Goal: Task Accomplishment & Management: Manage account settings

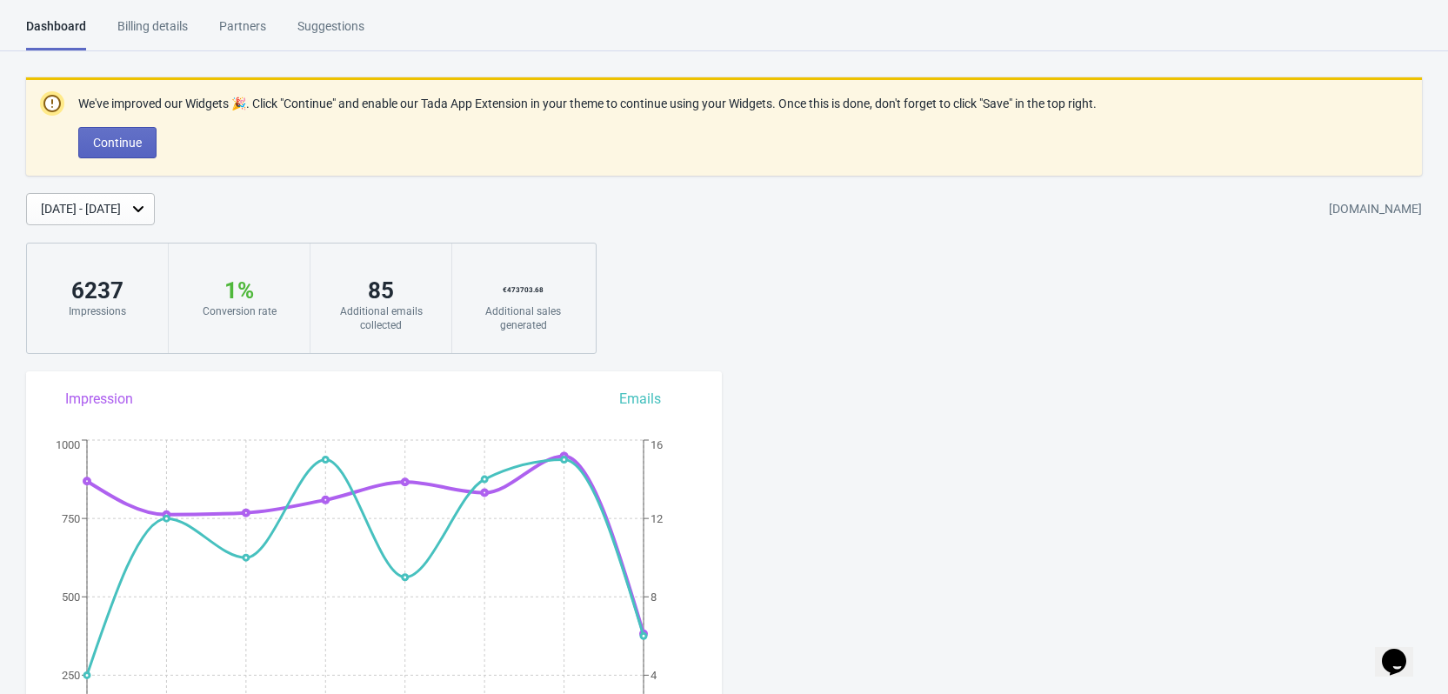
click at [1380, 657] on div "Opens Chat This icon Opens the chat window." at bounding box center [1394, 662] width 28 height 28
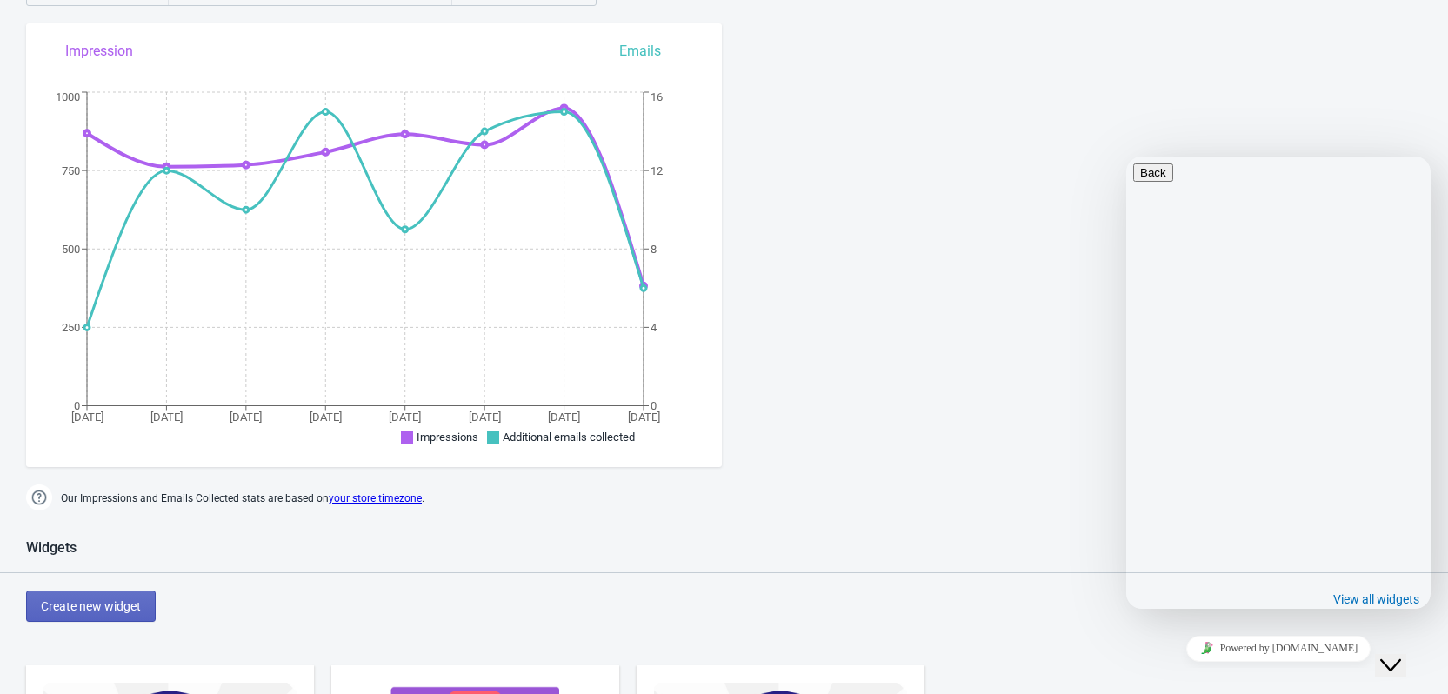
scroll to position [435, 0]
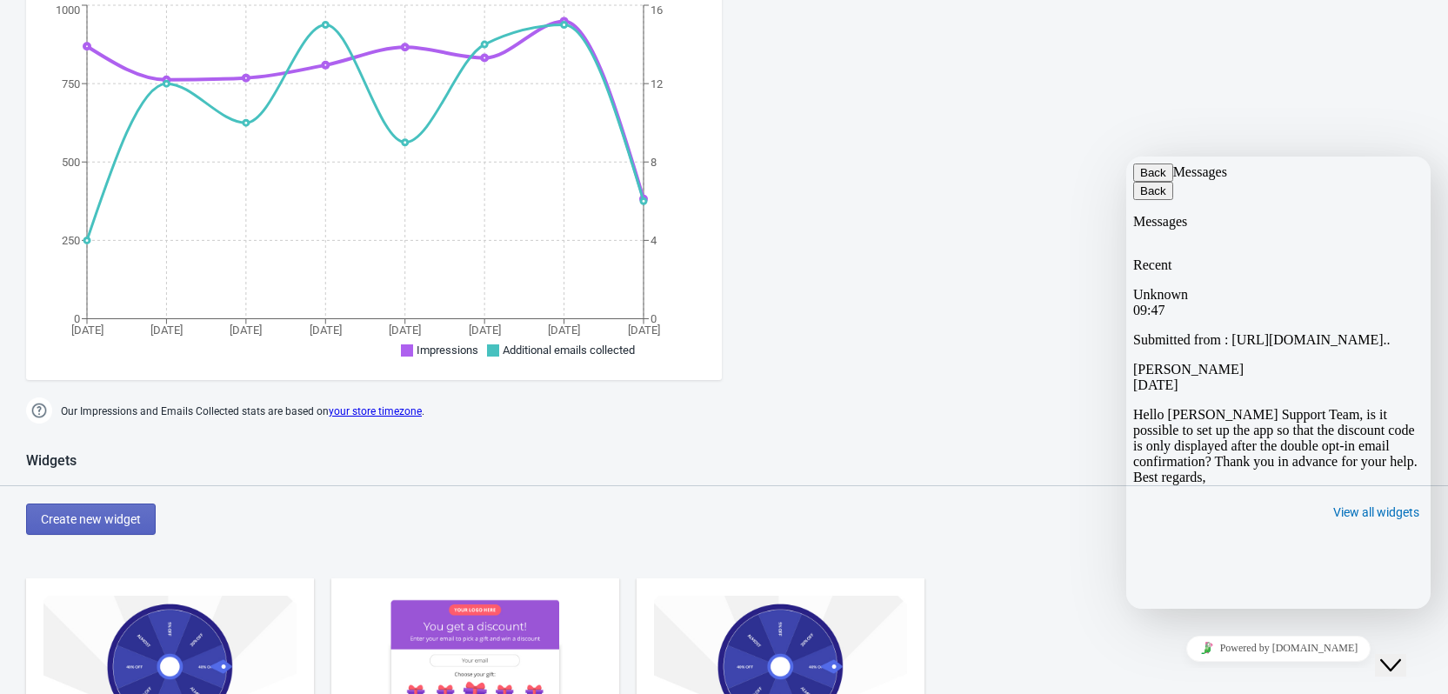
click at [1199, 287] on div "Unknown 09:47" at bounding box center [1278, 302] width 290 height 31
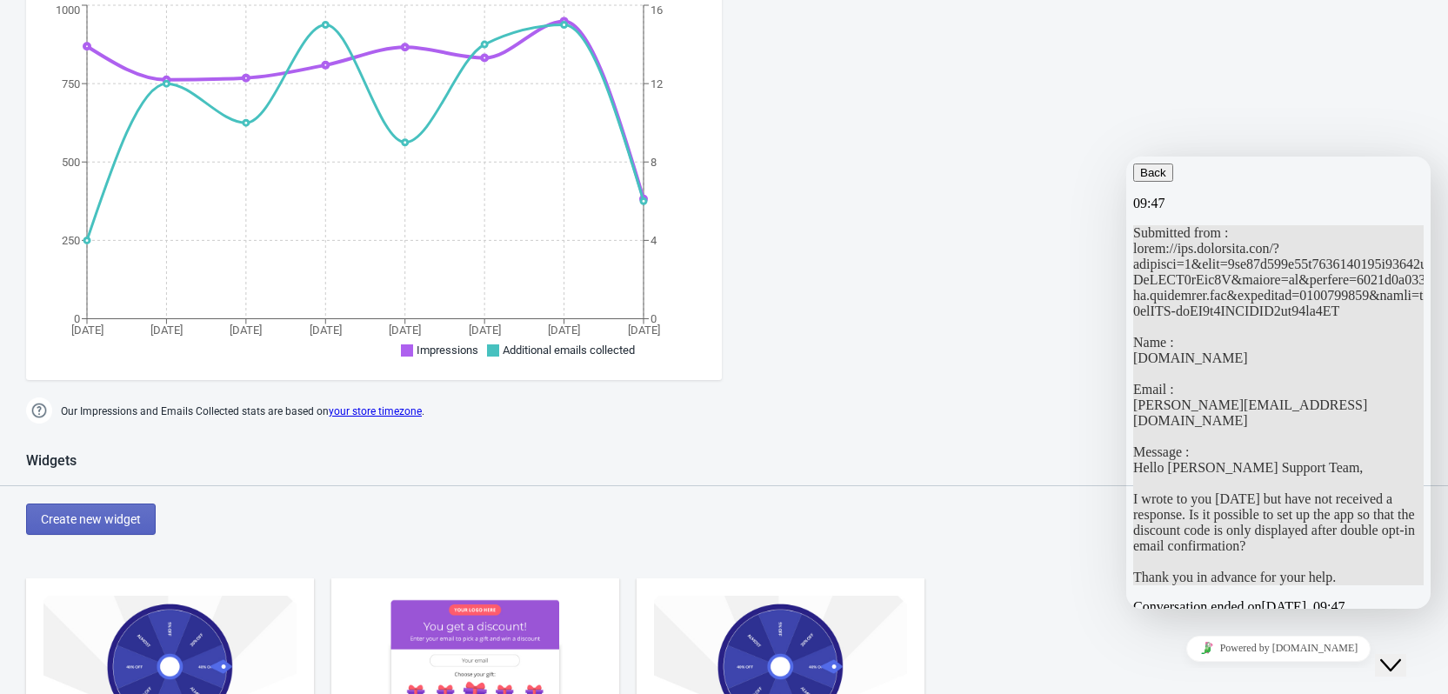
scroll to position [869, 0]
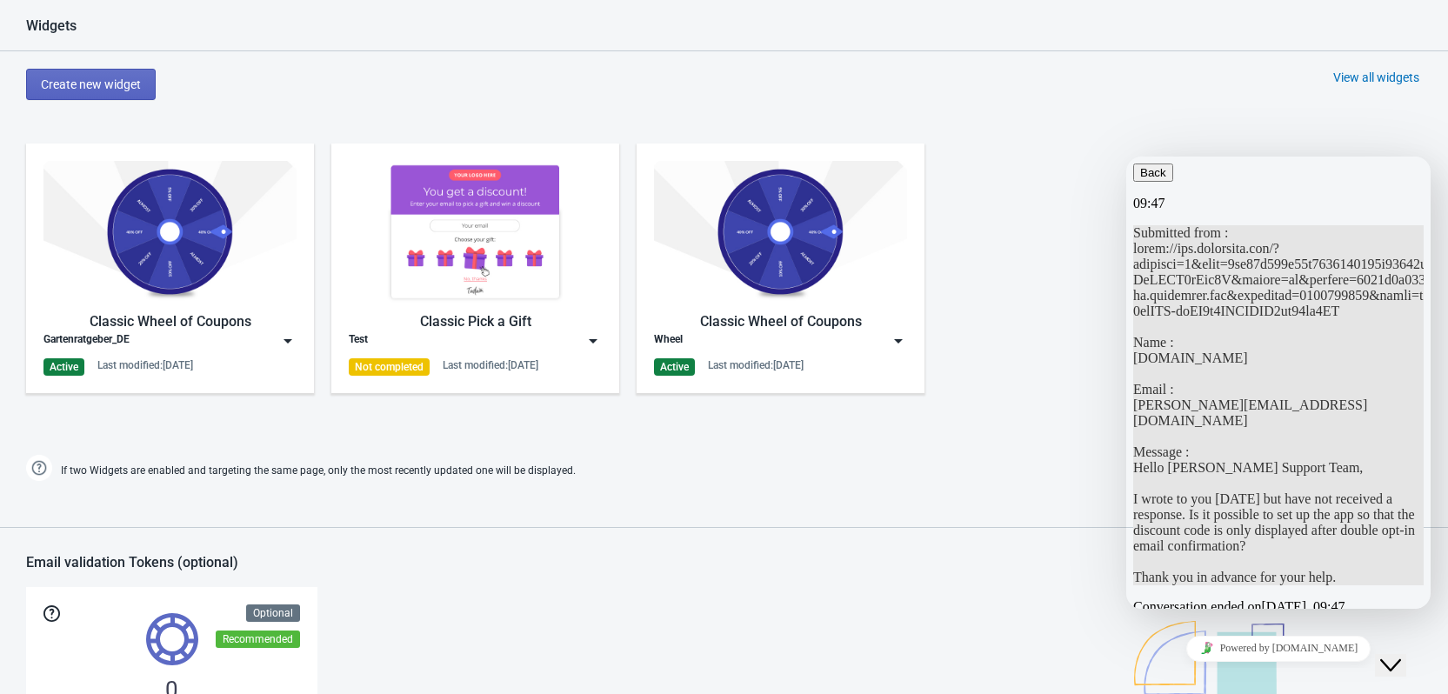
click at [1140, 179] on icon "button" at bounding box center [1140, 172] width 0 height 13
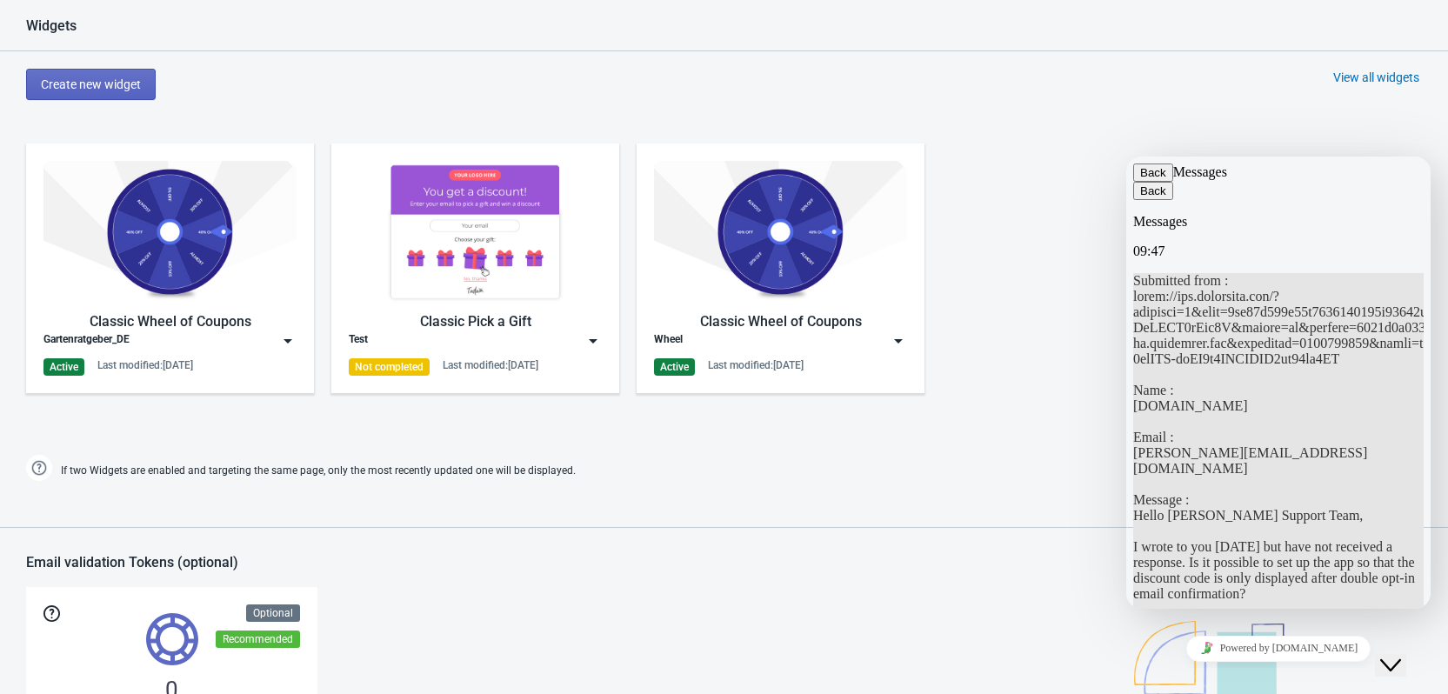
scroll to position [918, 0]
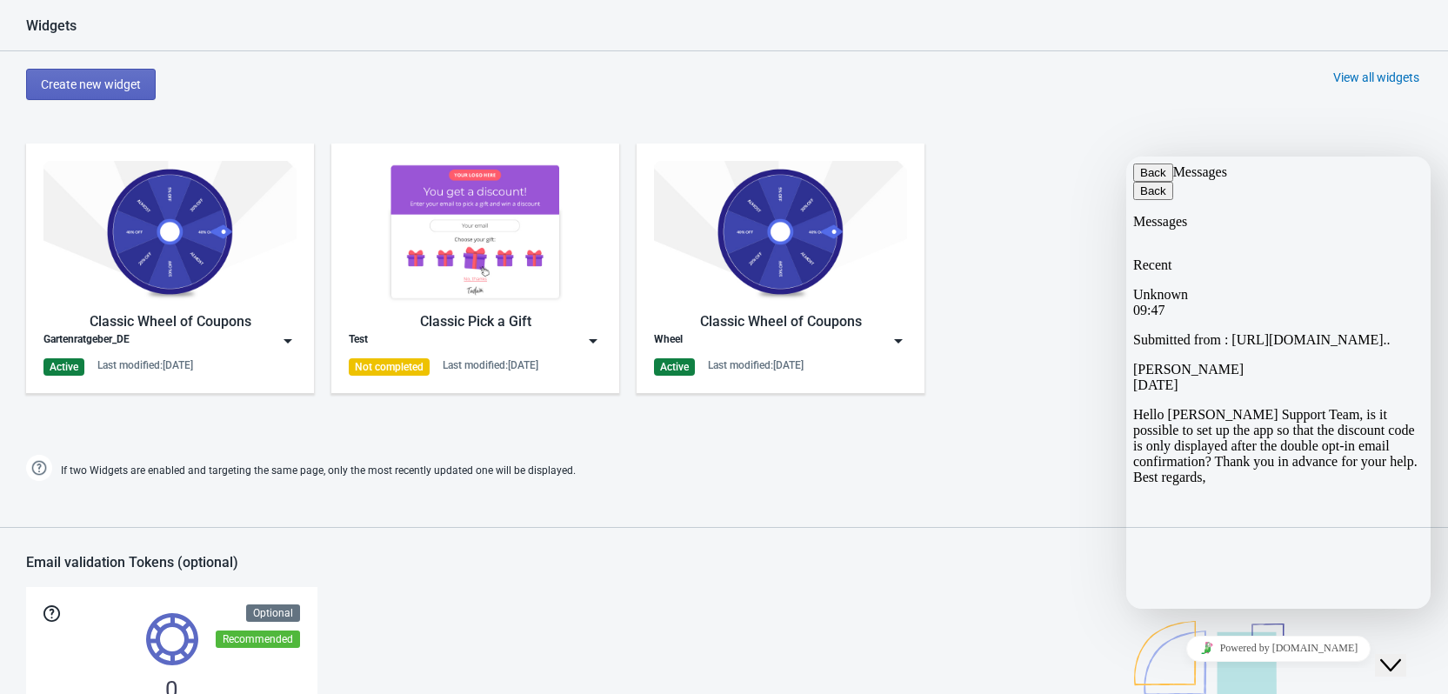
click at [1197, 362] on span "Jeremy Bryan" at bounding box center [1188, 369] width 110 height 15
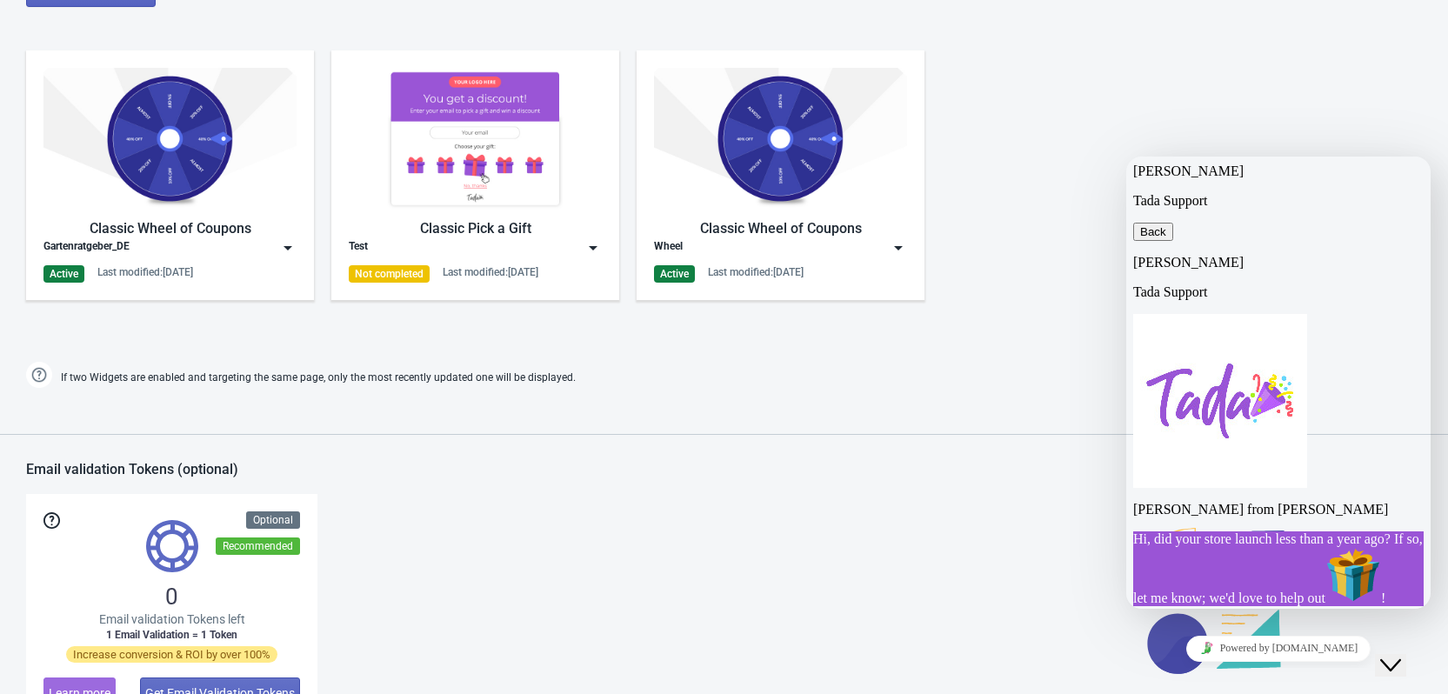
scroll to position [1043, 0]
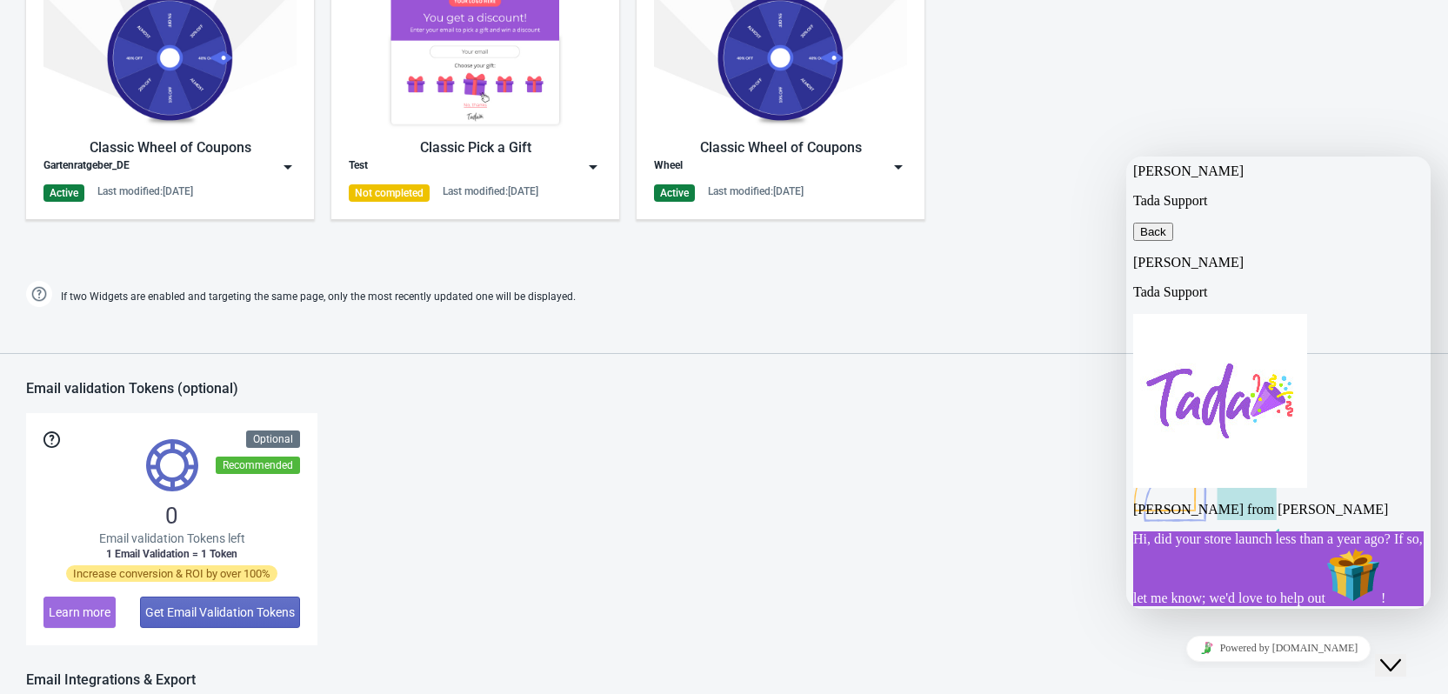
drag, startPoint x: 1294, startPoint y: 509, endPoint x: 1262, endPoint y: 390, distance: 122.3
copy span "is it possible to set up the app so that the discount code is only displayed af…"
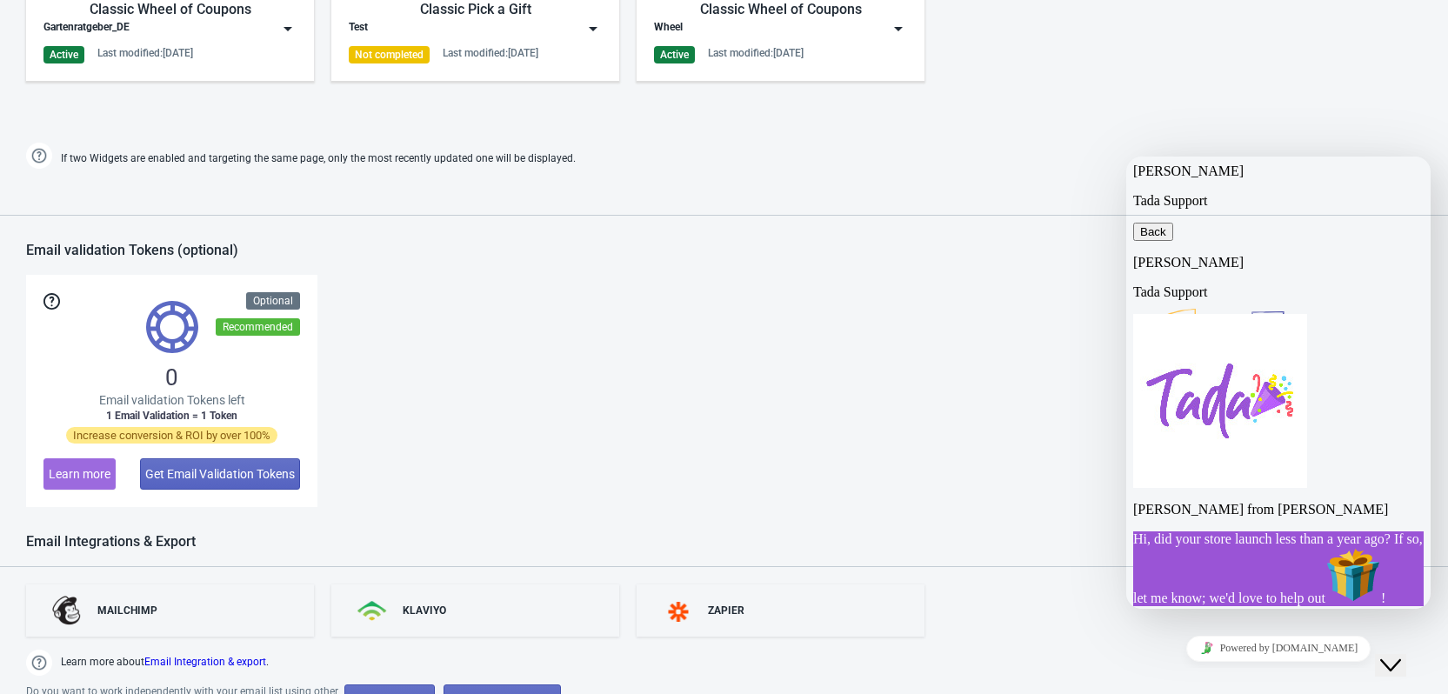
scroll to position [1274, 0]
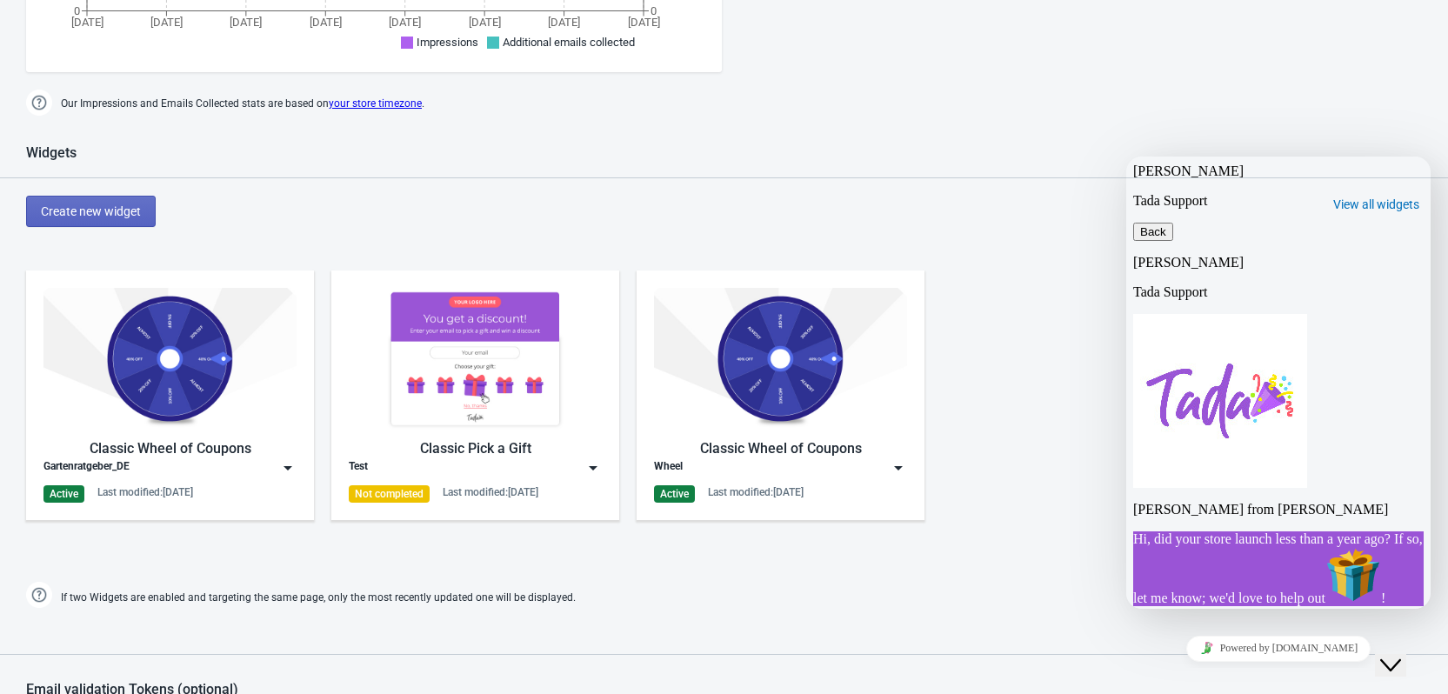
scroll to position [869, 0]
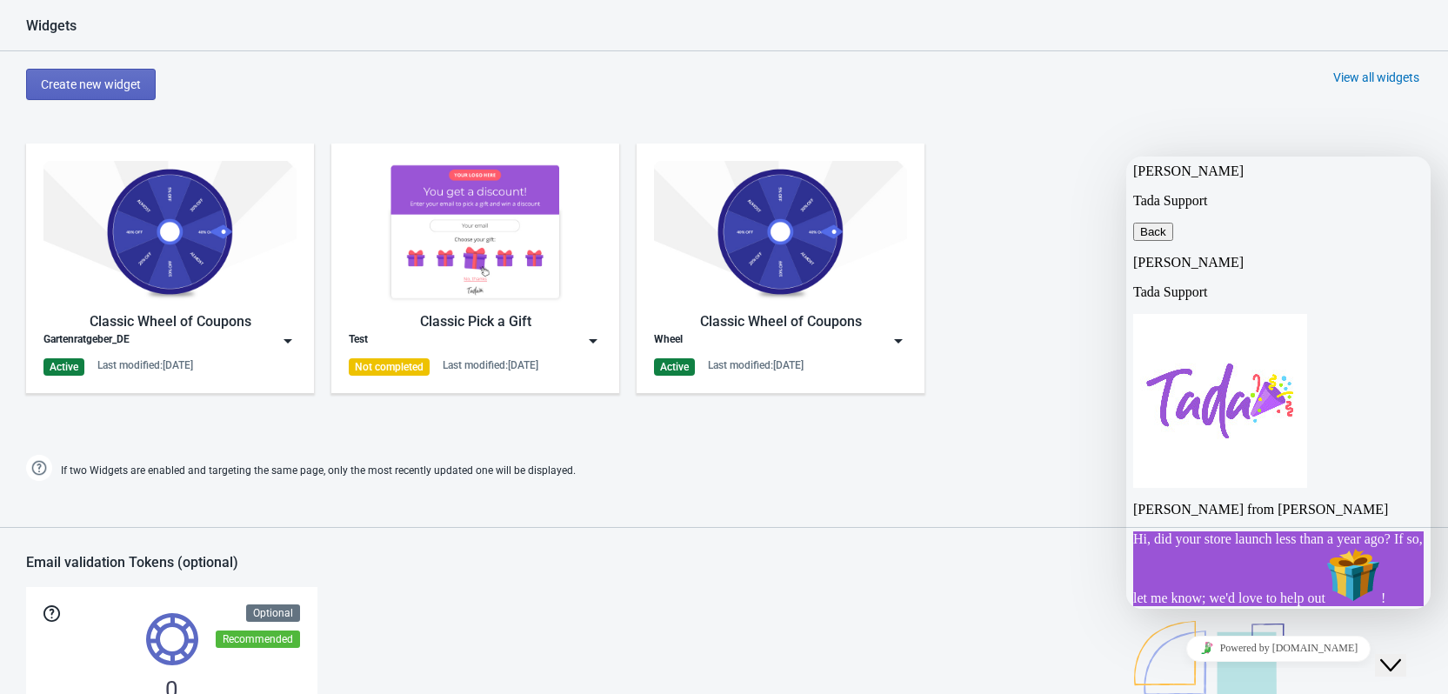
drag, startPoint x: 203, startPoint y: 317, endPoint x: 169, endPoint y: 316, distance: 34.8
click at [169, 316] on div "Classic Wheel of Coupons" at bounding box center [169, 321] width 253 height 21
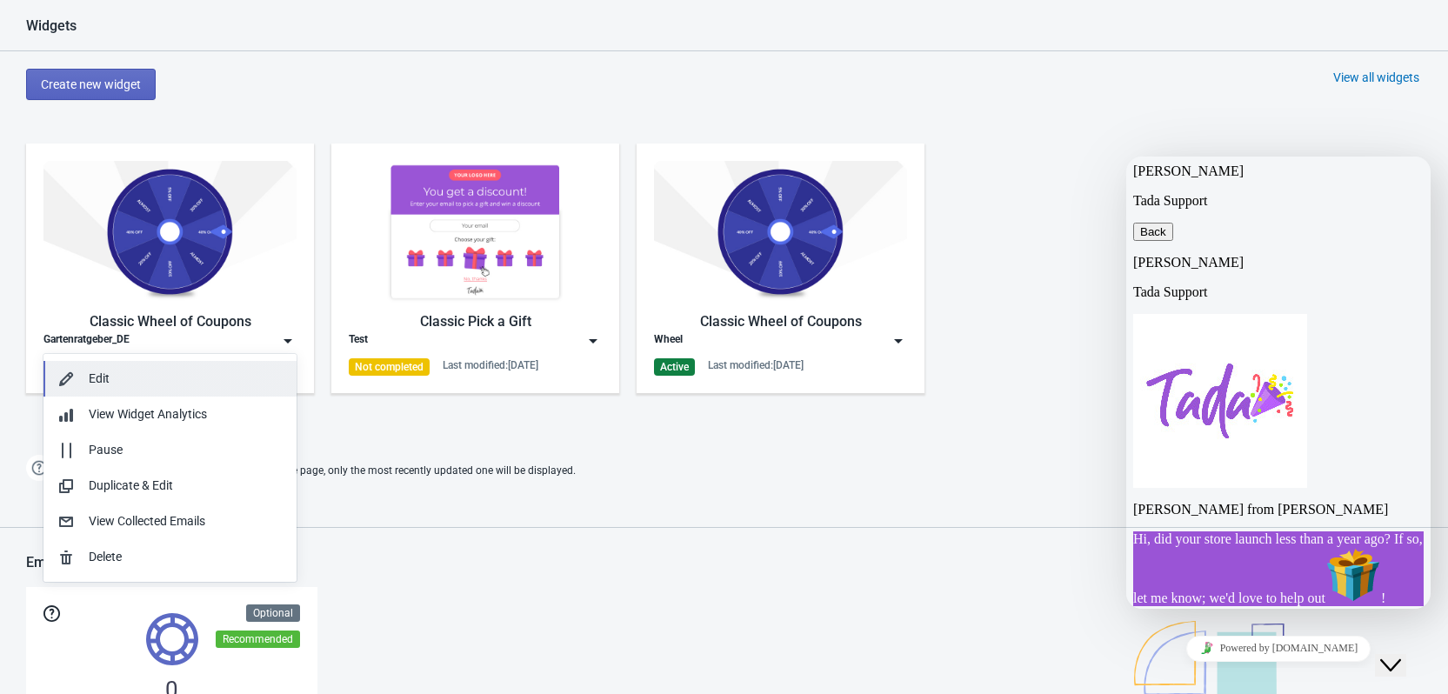
click at [140, 370] on div "Edit" at bounding box center [186, 379] width 194 height 18
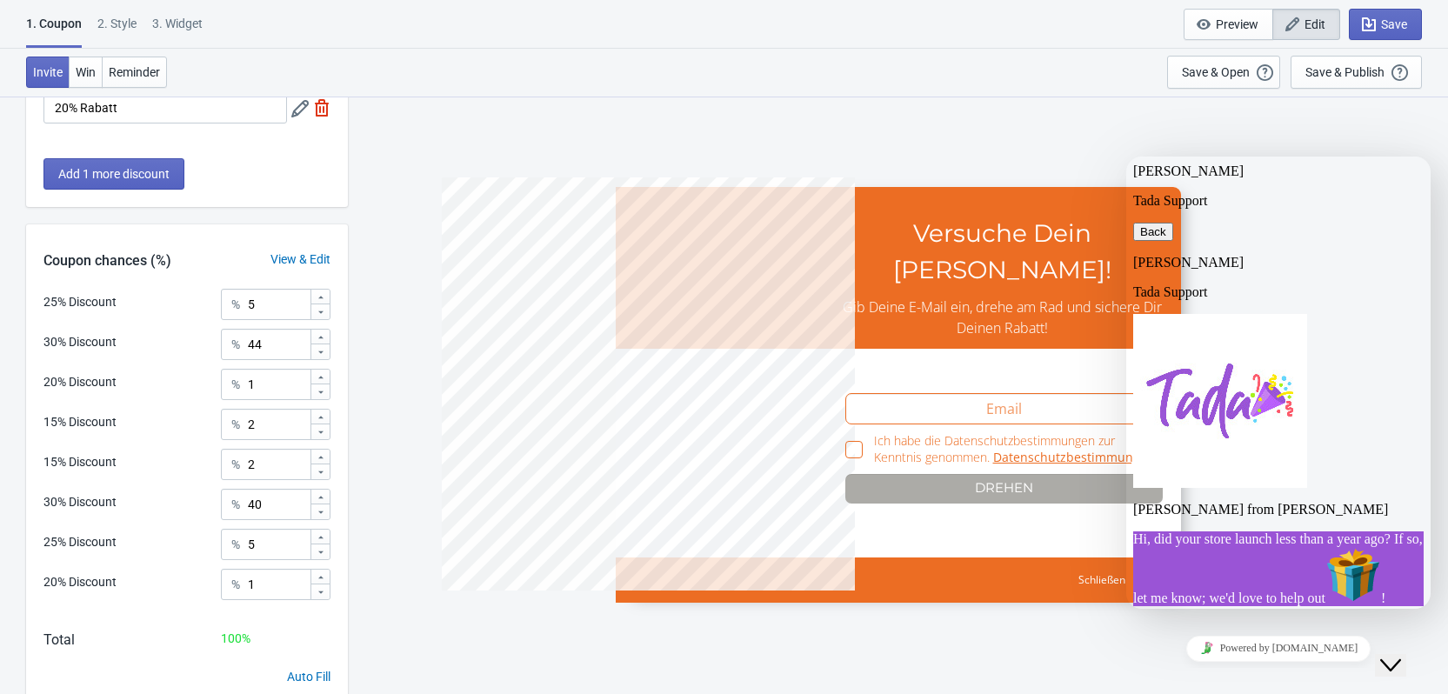
scroll to position [675, 0]
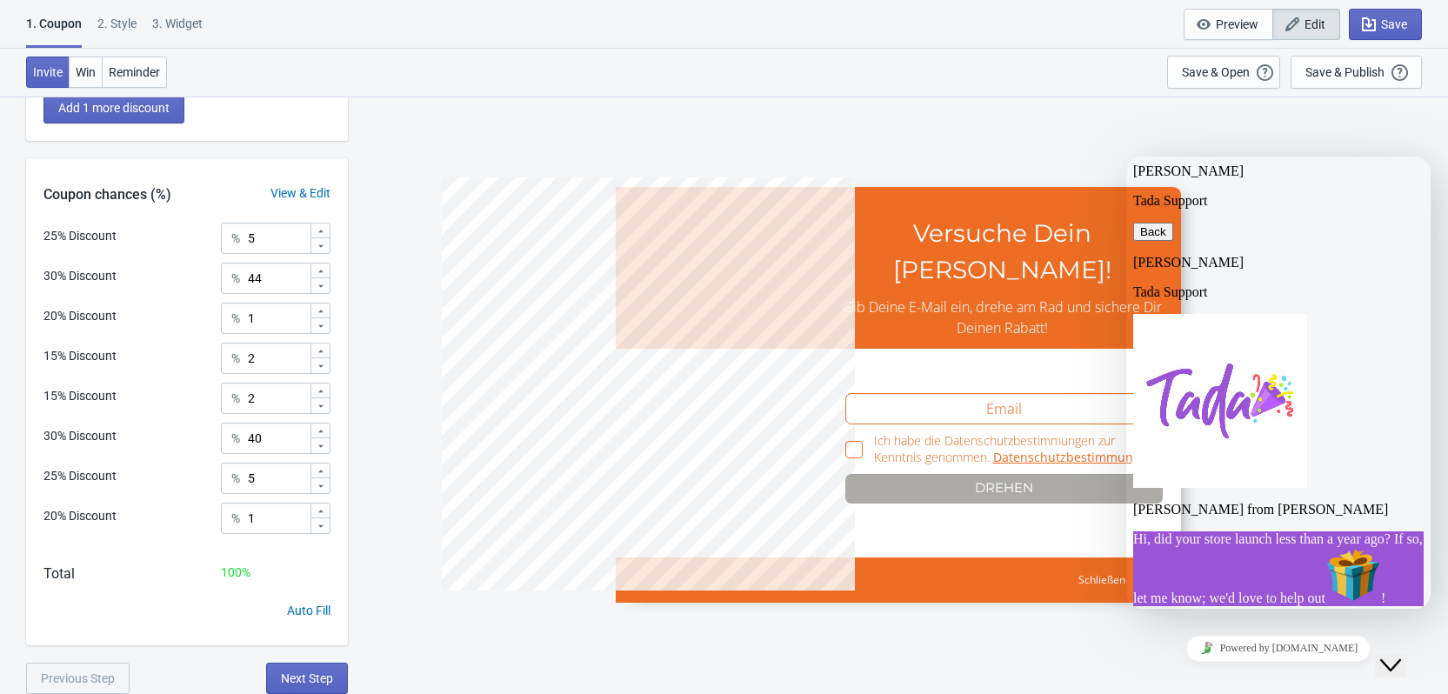
click at [1162, 223] on button "Back" at bounding box center [1153, 232] width 40 height 18
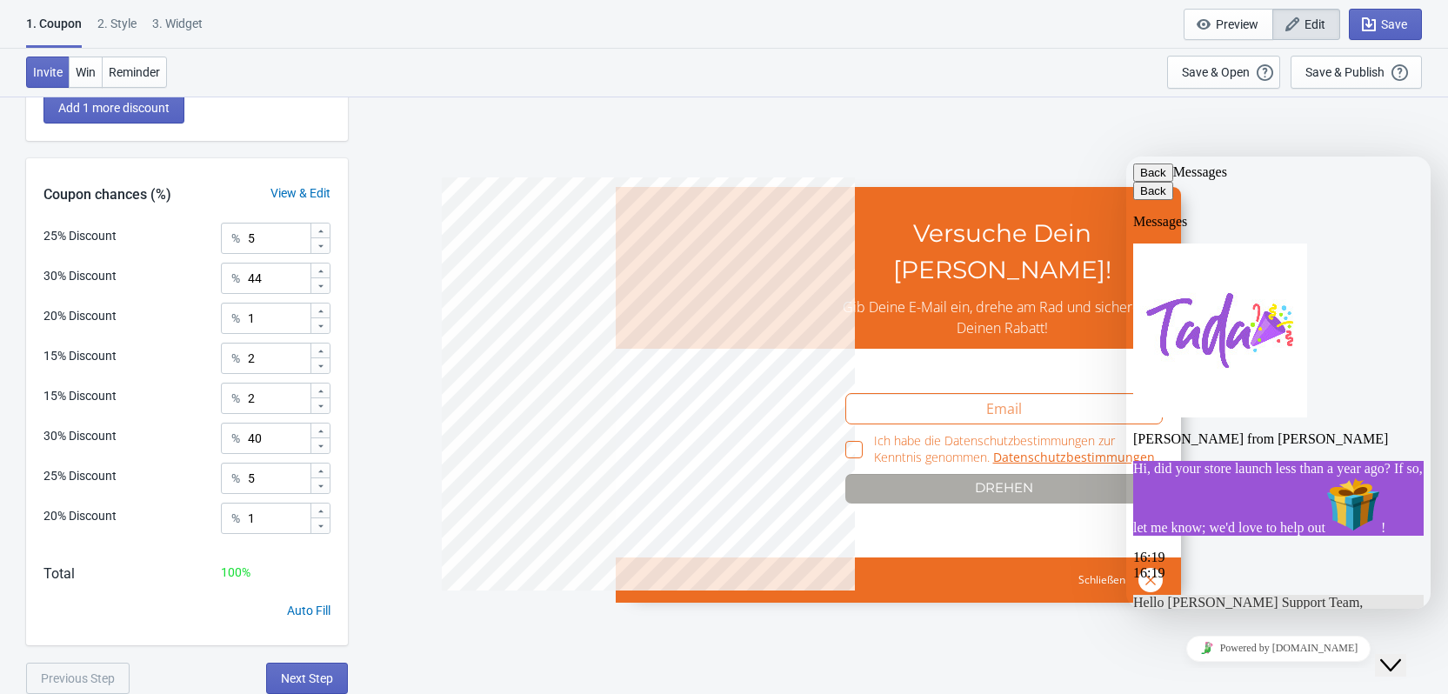
scroll to position [53, 0]
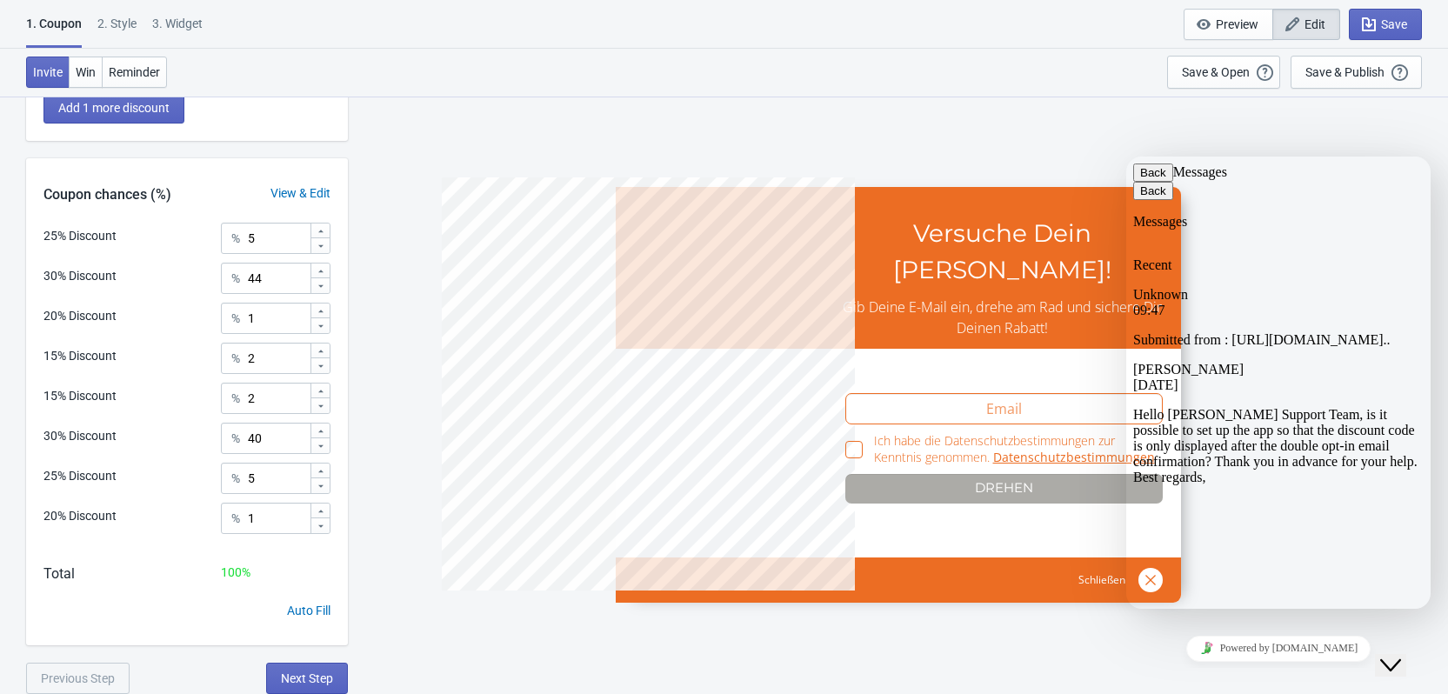
click at [1165, 177] on button "Back" at bounding box center [1153, 172] width 40 height 18
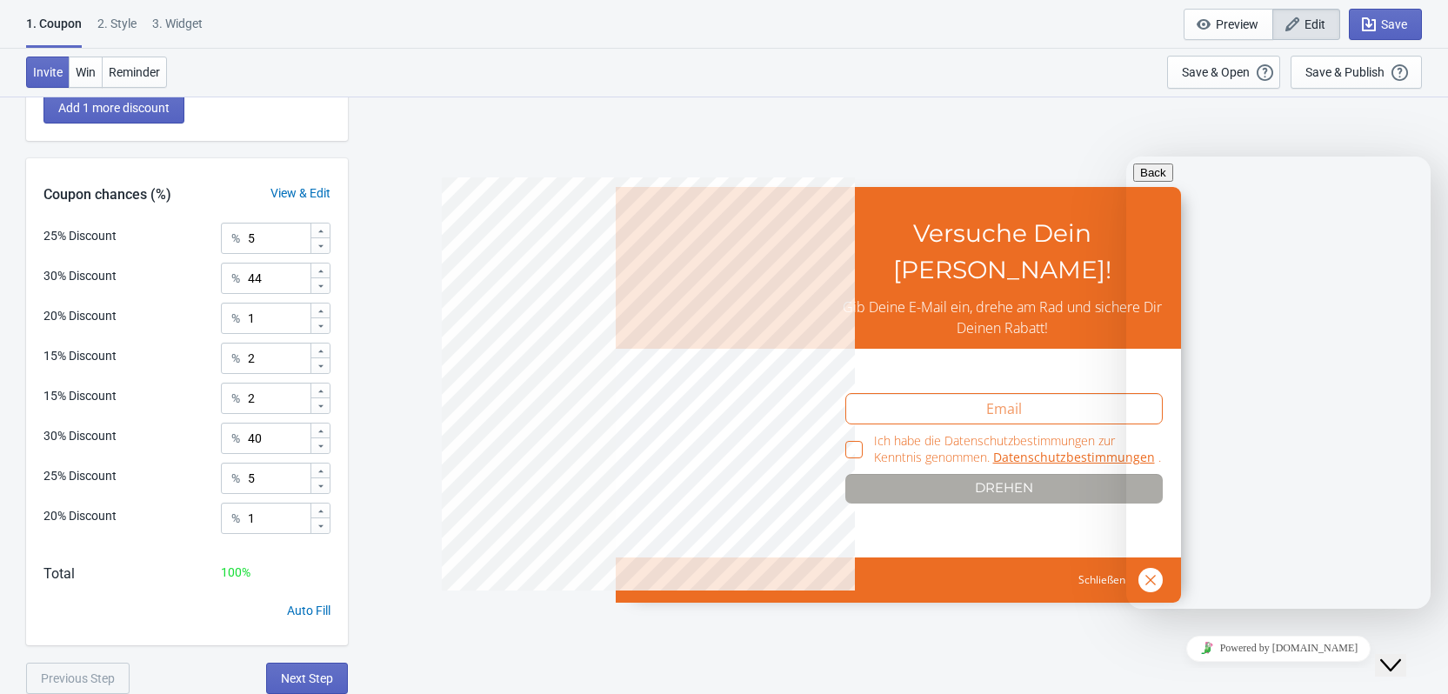
click at [111, 27] on div "2 . Style" at bounding box center [116, 30] width 39 height 30
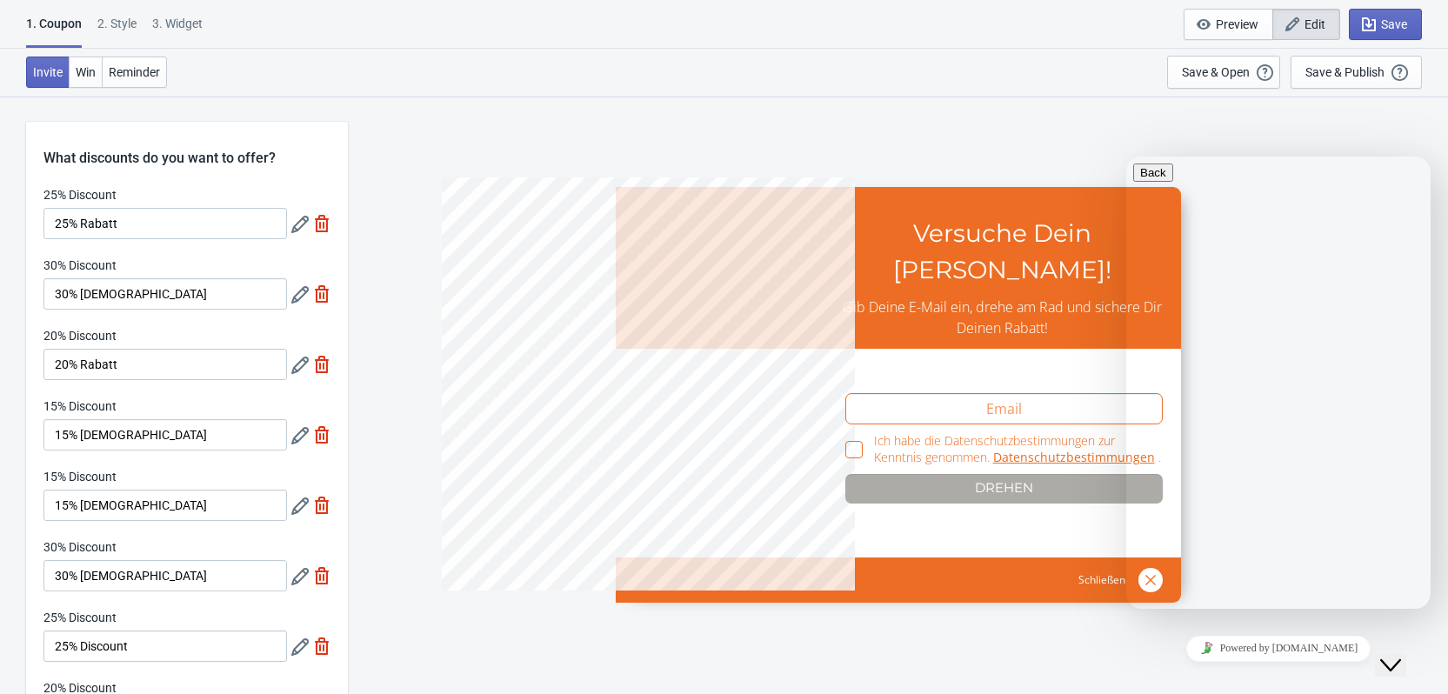
select select "left"
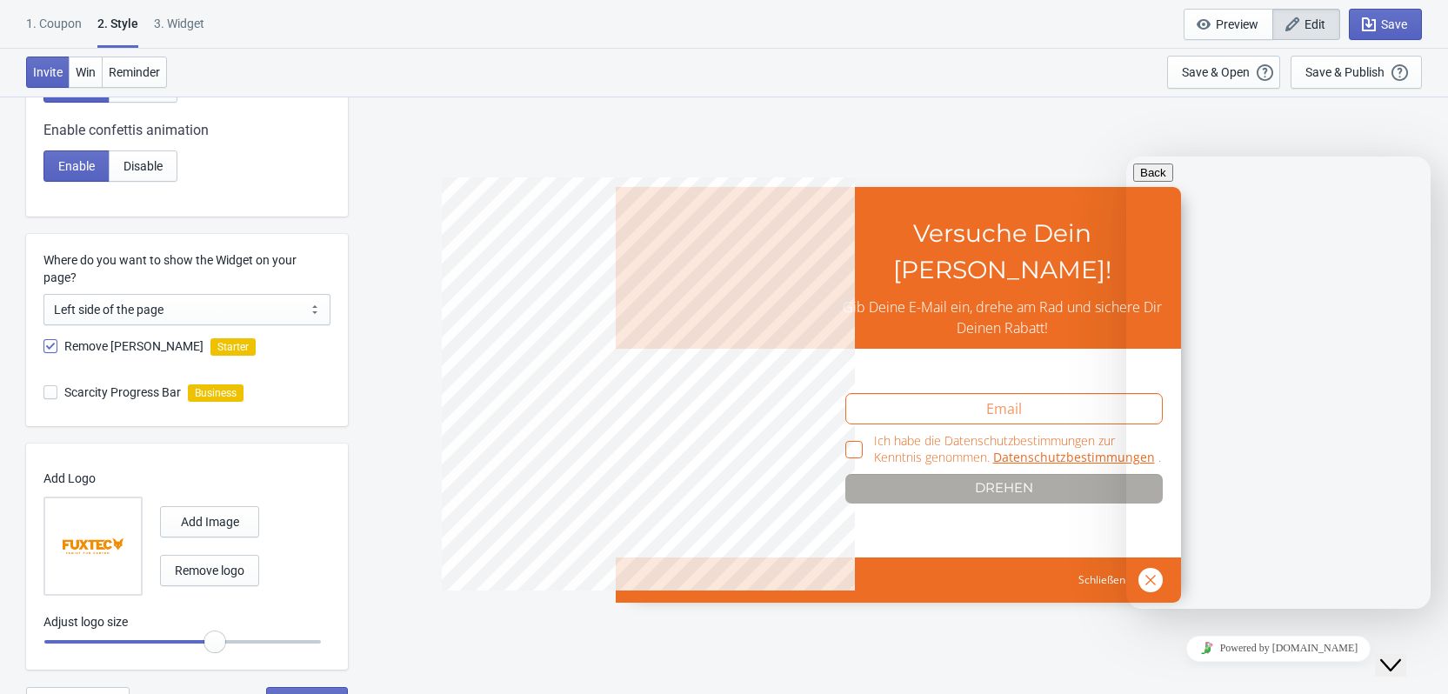
scroll to position [854, 0]
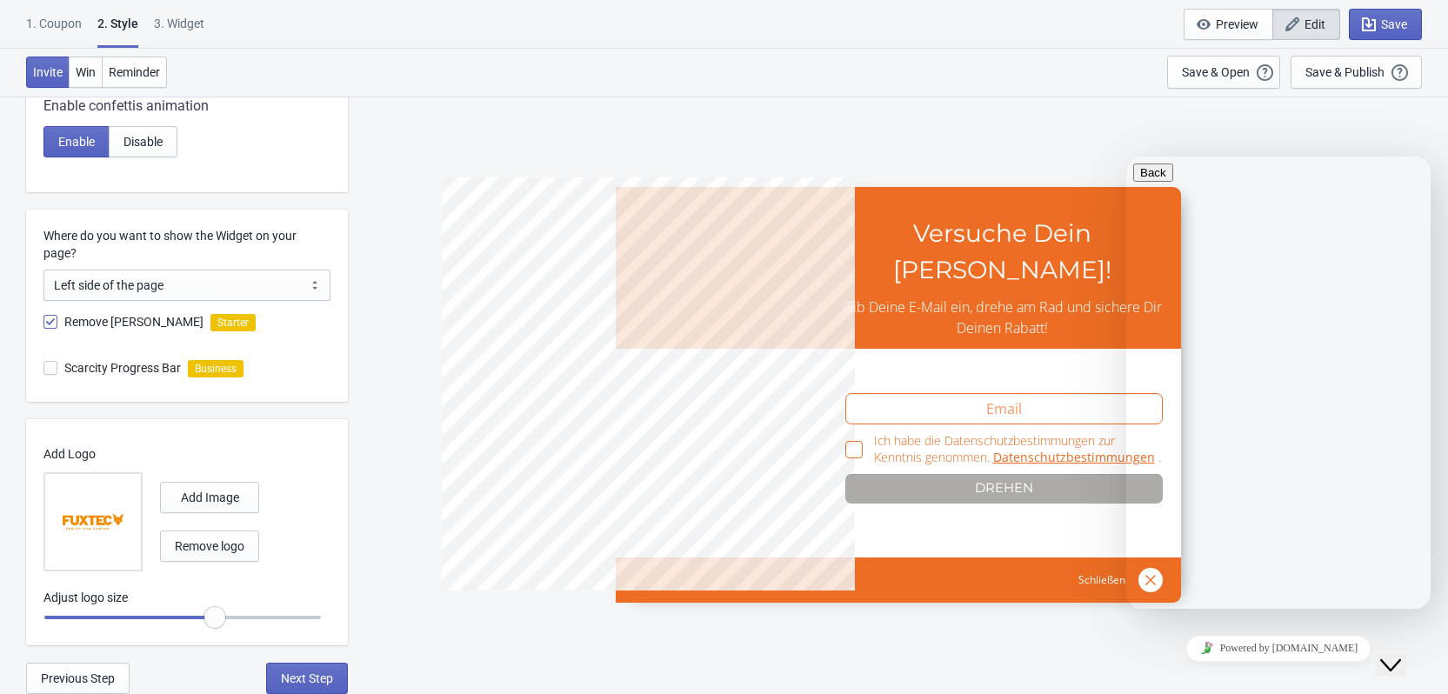
click at [53, 363] on span at bounding box center [50, 368] width 14 height 14
click at [44, 363] on input "Scarcity Progress Bar" at bounding box center [43, 376] width 1 height 31
checkbox input "true"
radio input "true"
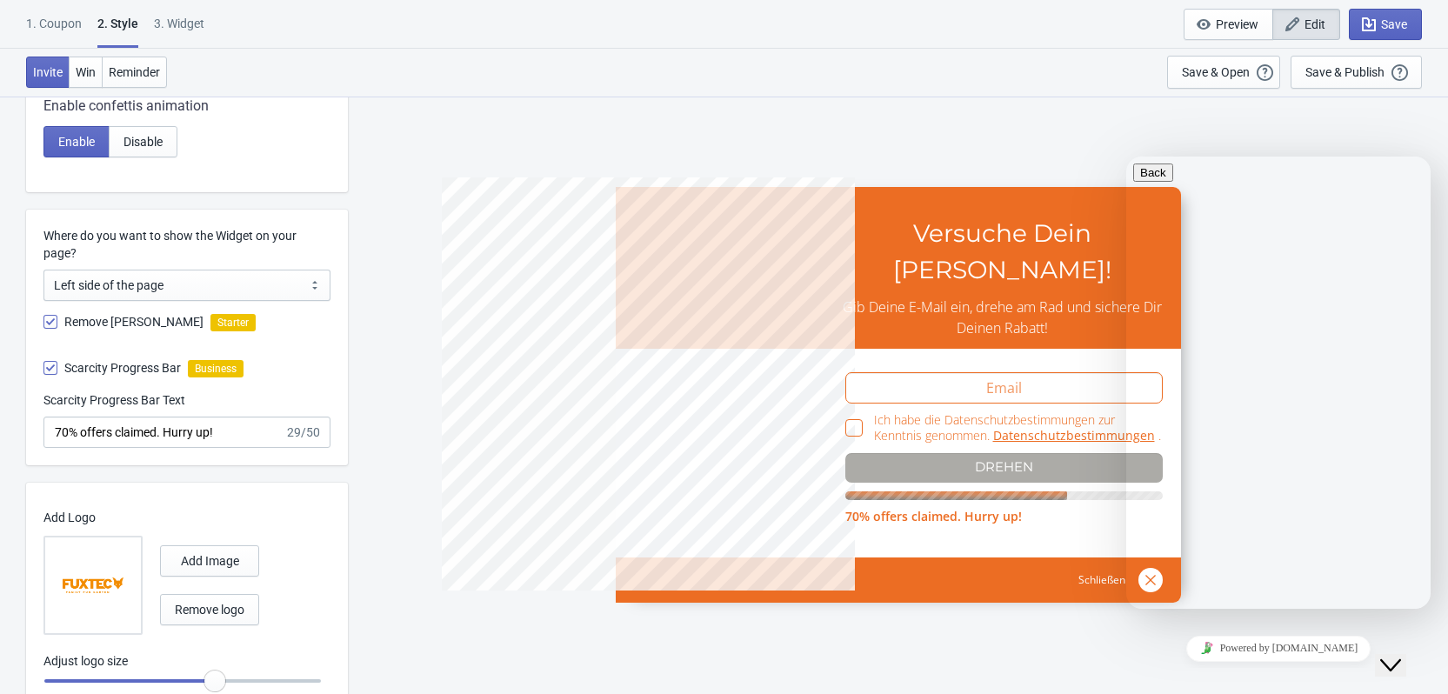
click at [53, 363] on span at bounding box center [50, 368] width 14 height 14
click at [44, 363] on input "Scarcity Progress Bar" at bounding box center [43, 376] width 1 height 31
checkbox input "false"
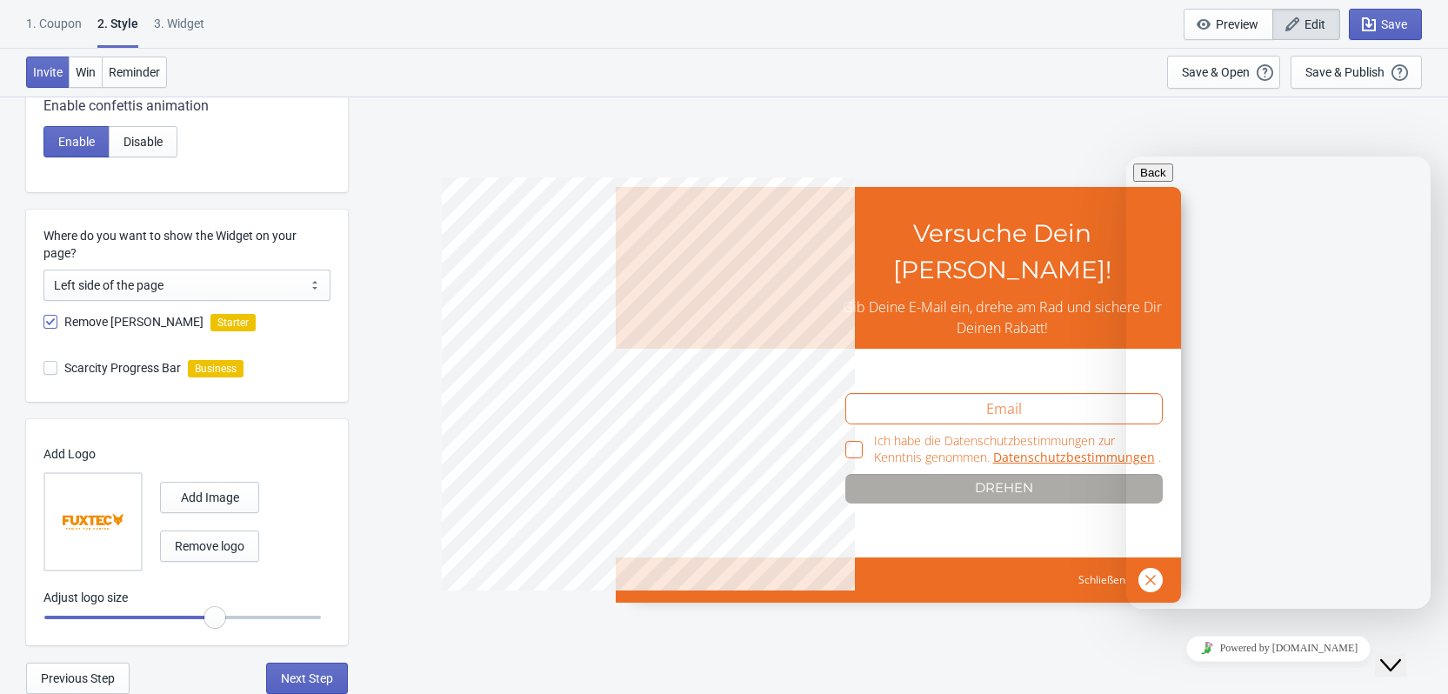
click at [1406, 663] on button "Close Chat This icon closes the chat window." at bounding box center [1390, 665] width 31 height 23
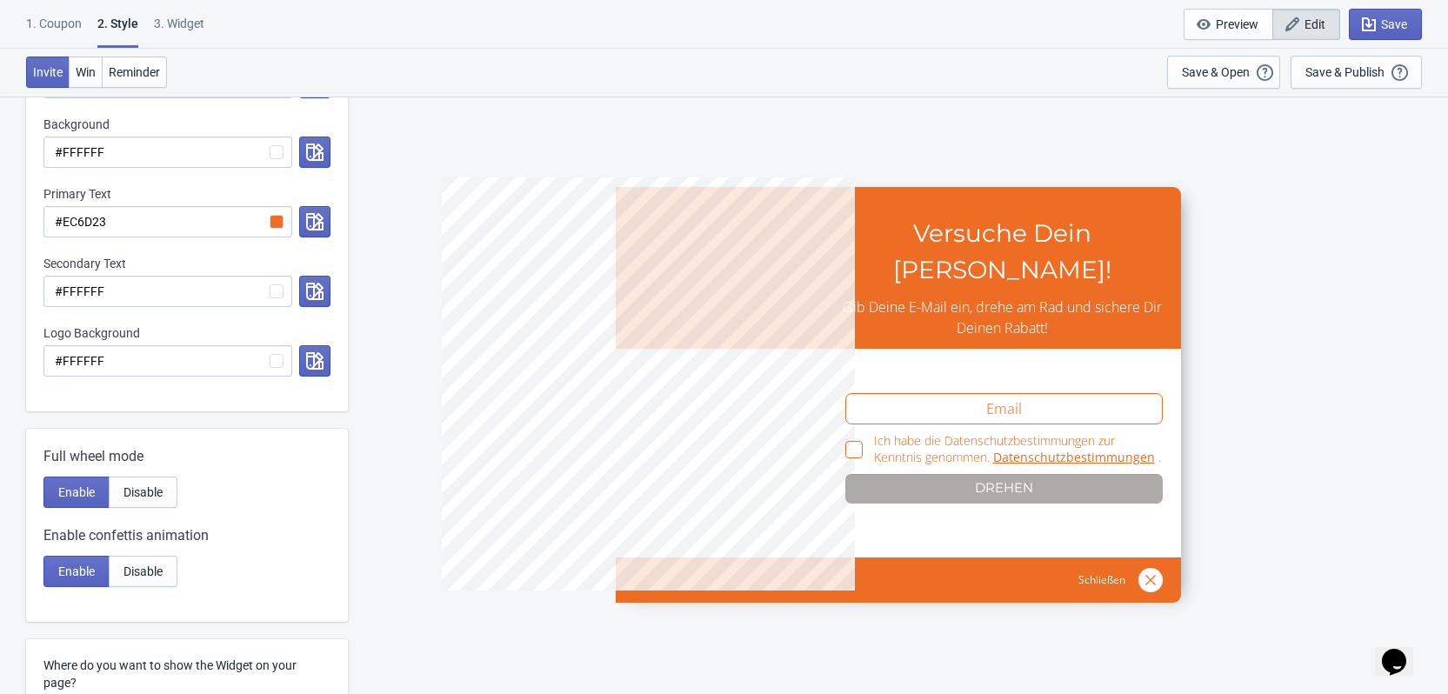
scroll to position [419, 0]
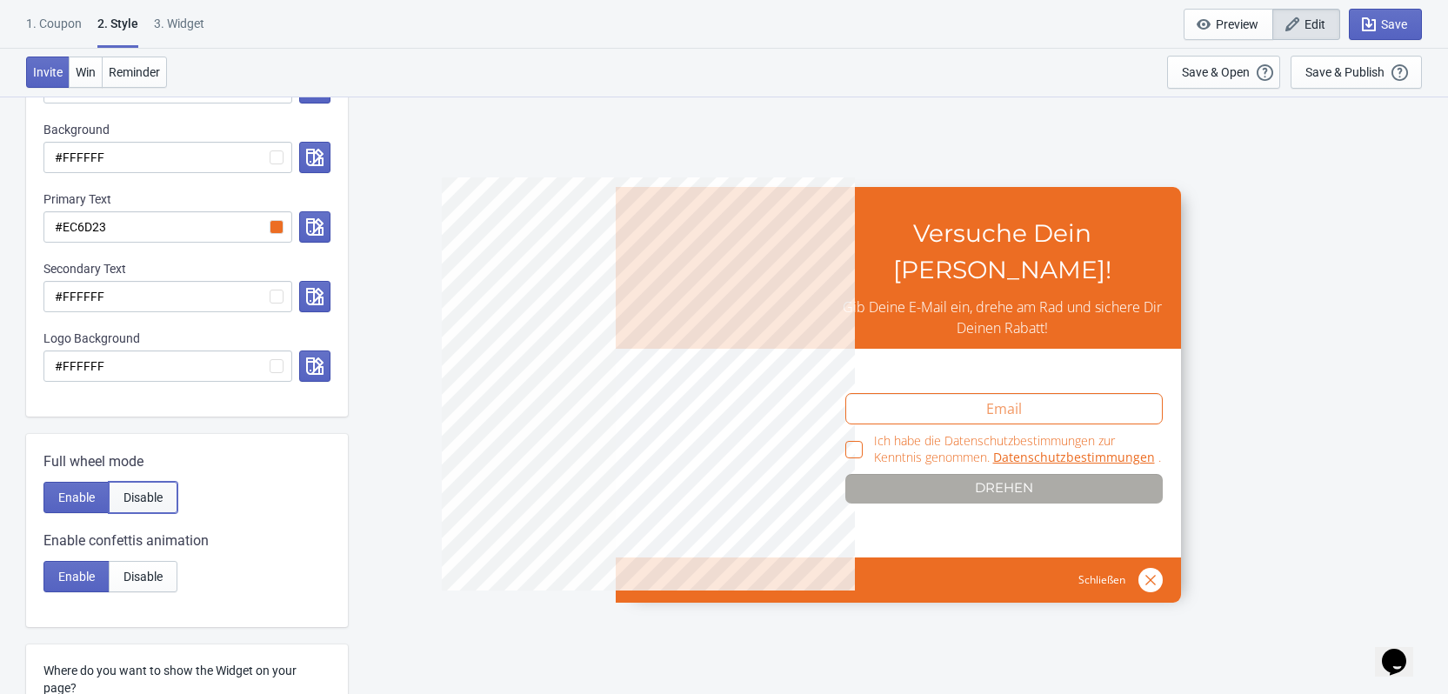
click at [147, 497] on span "Disable" at bounding box center [142, 497] width 39 height 14
click at [106, 494] on button "Enable" at bounding box center [76, 497] width 66 height 31
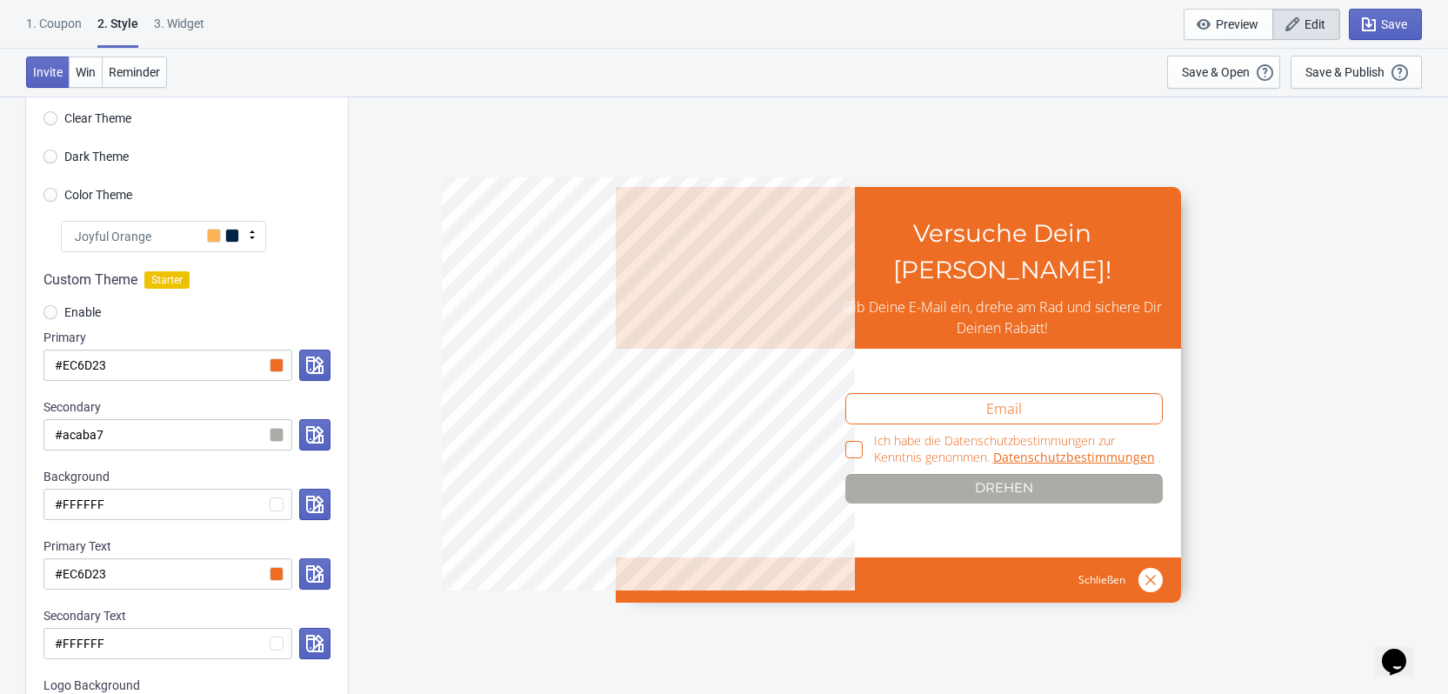
scroll to position [0, 0]
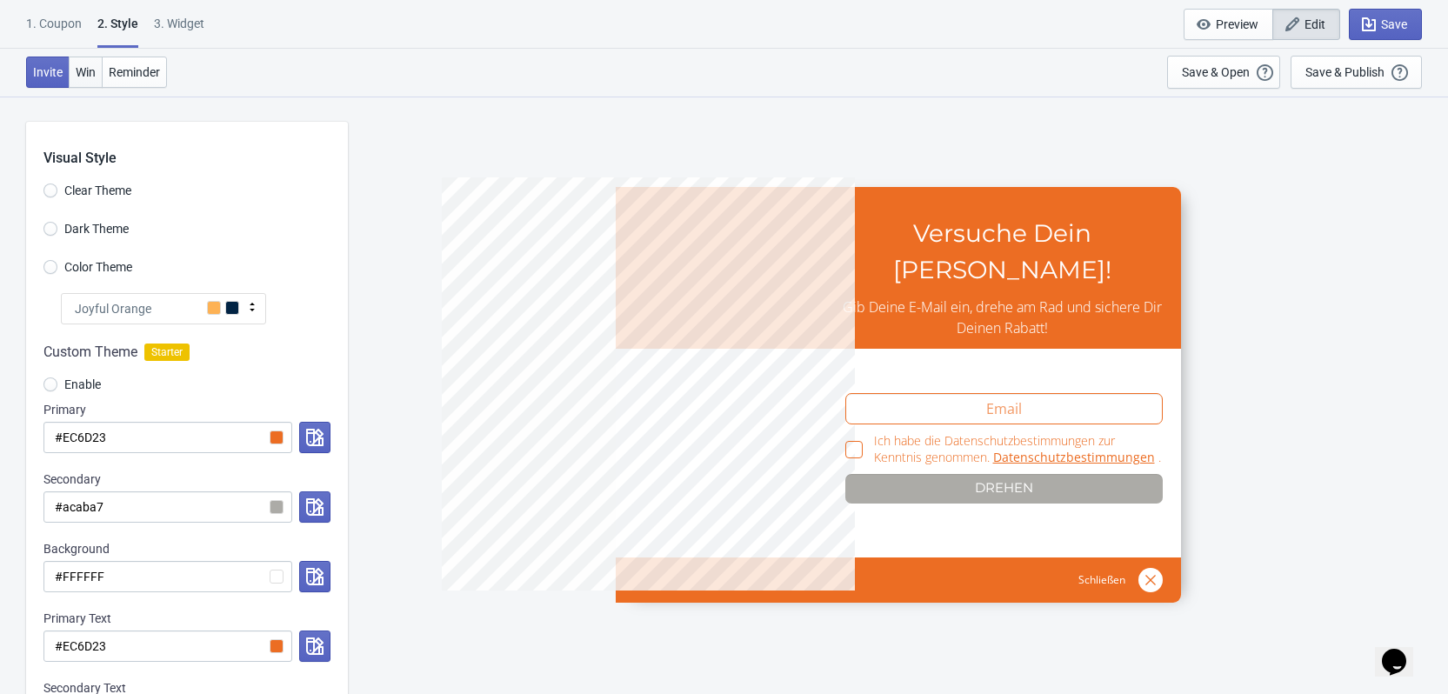
click at [76, 70] on span "Win" at bounding box center [86, 72] width 20 height 14
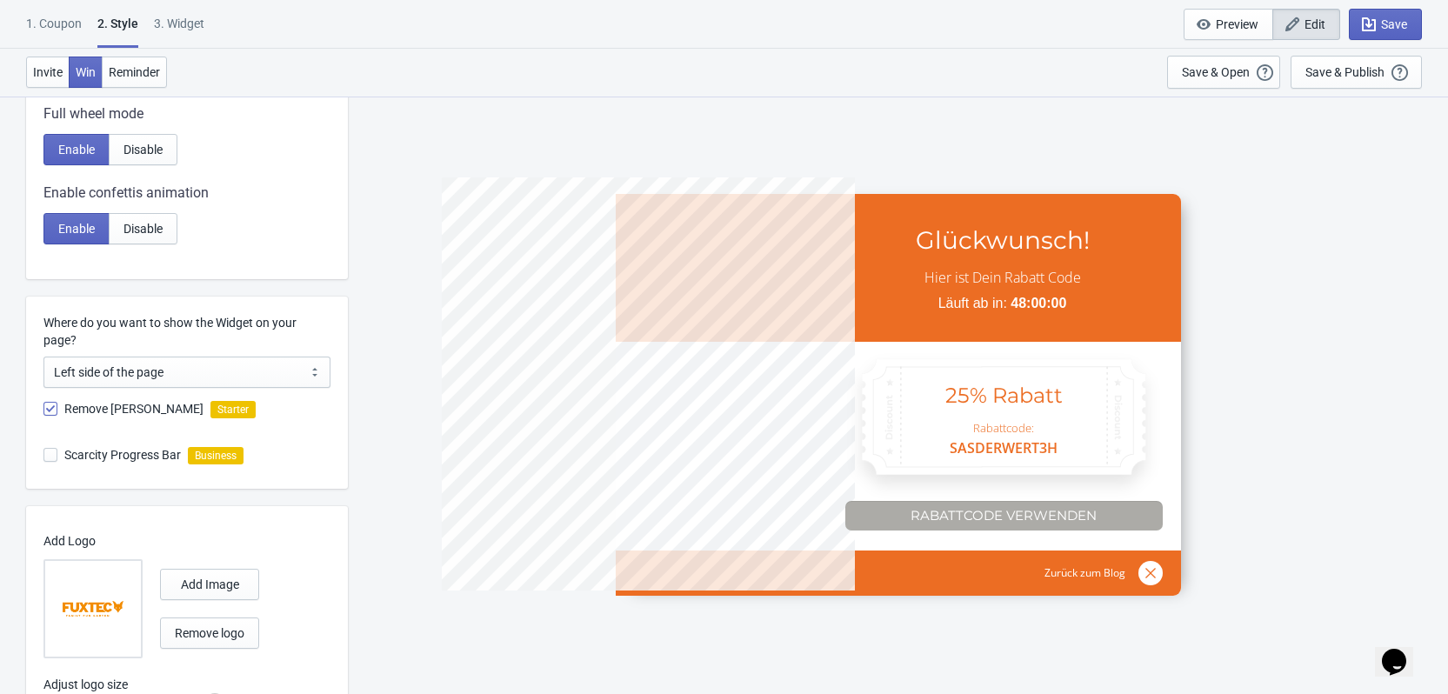
scroll to position [854, 0]
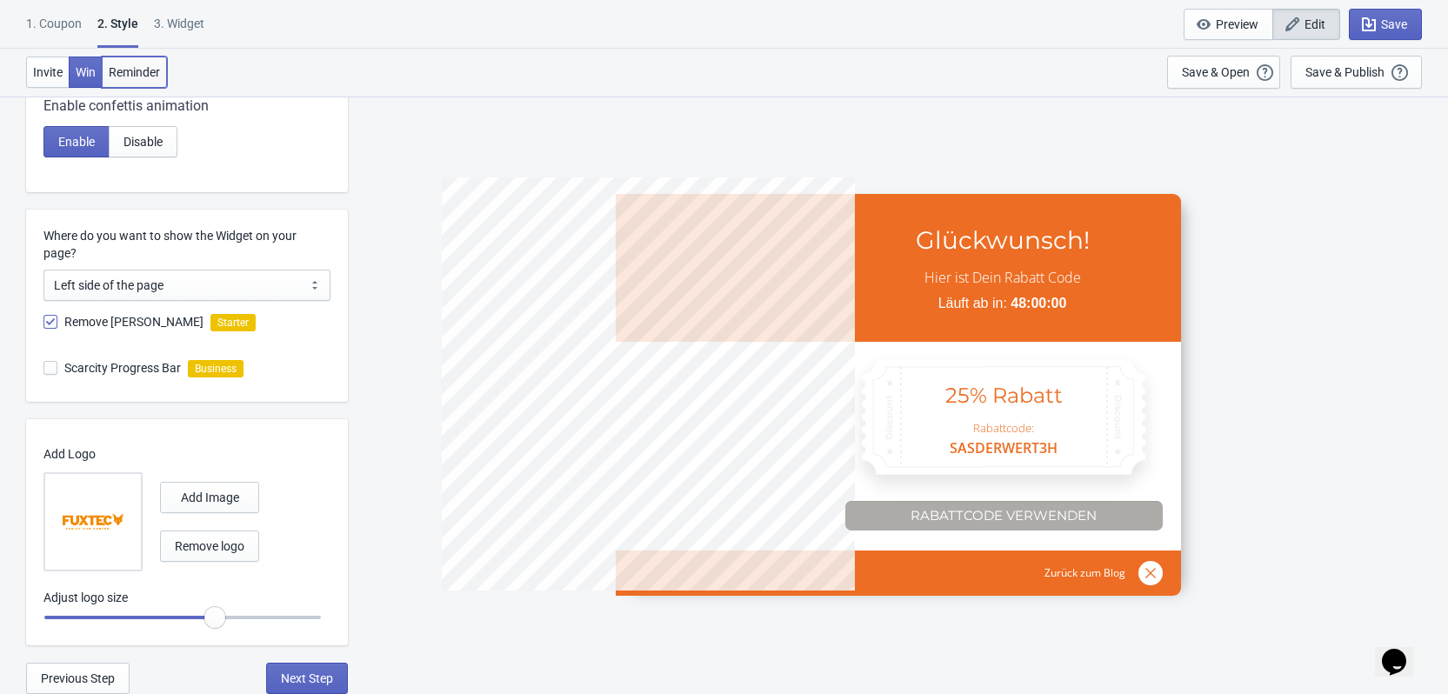
click at [140, 69] on span "Reminder" at bounding box center [134, 72] width 51 height 14
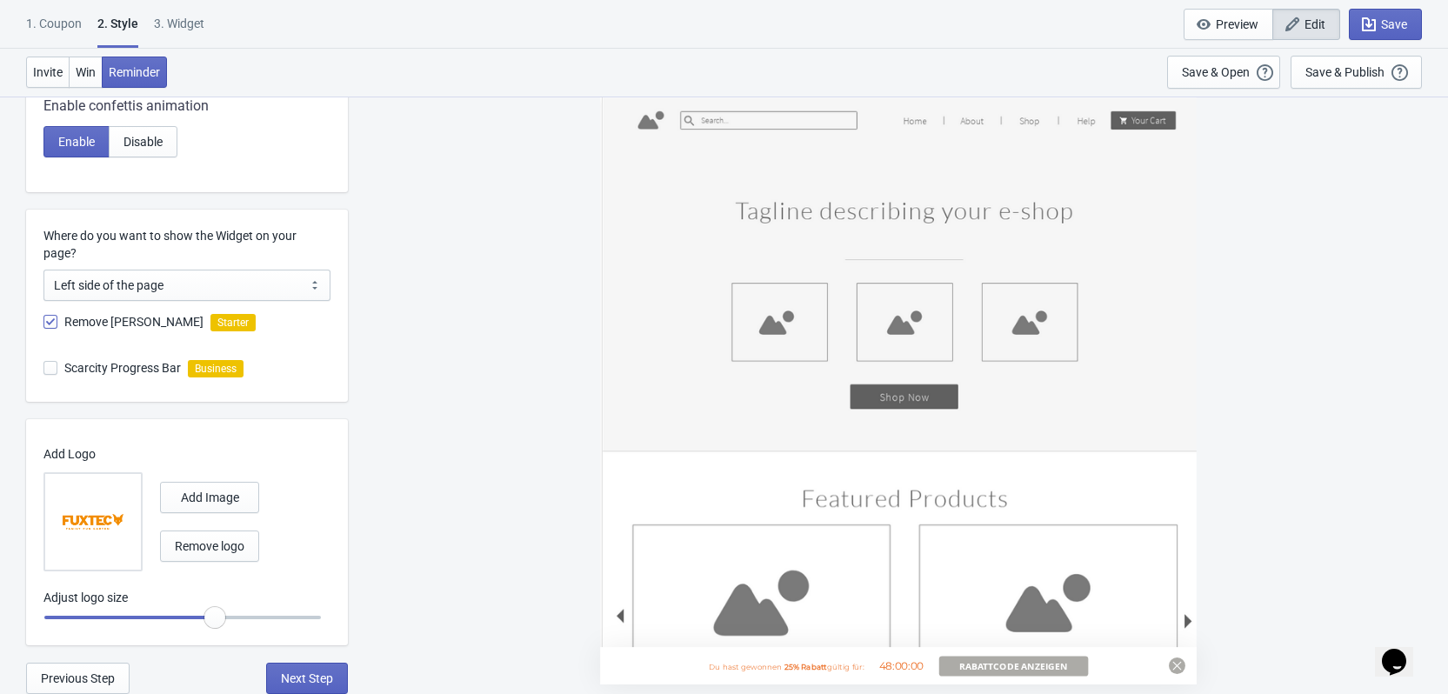
click at [1300, 24] on icon "button" at bounding box center [1291, 24] width 17 height 17
radio input "true"
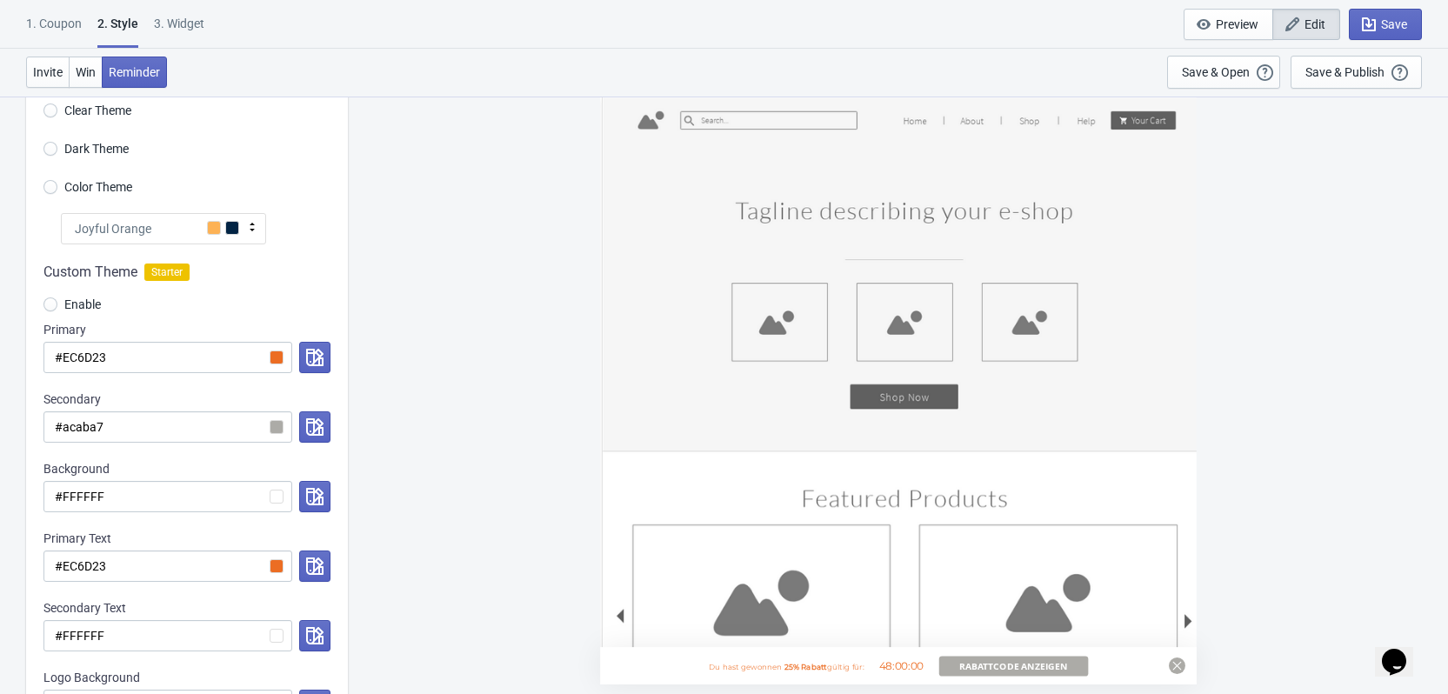
scroll to position [0, 0]
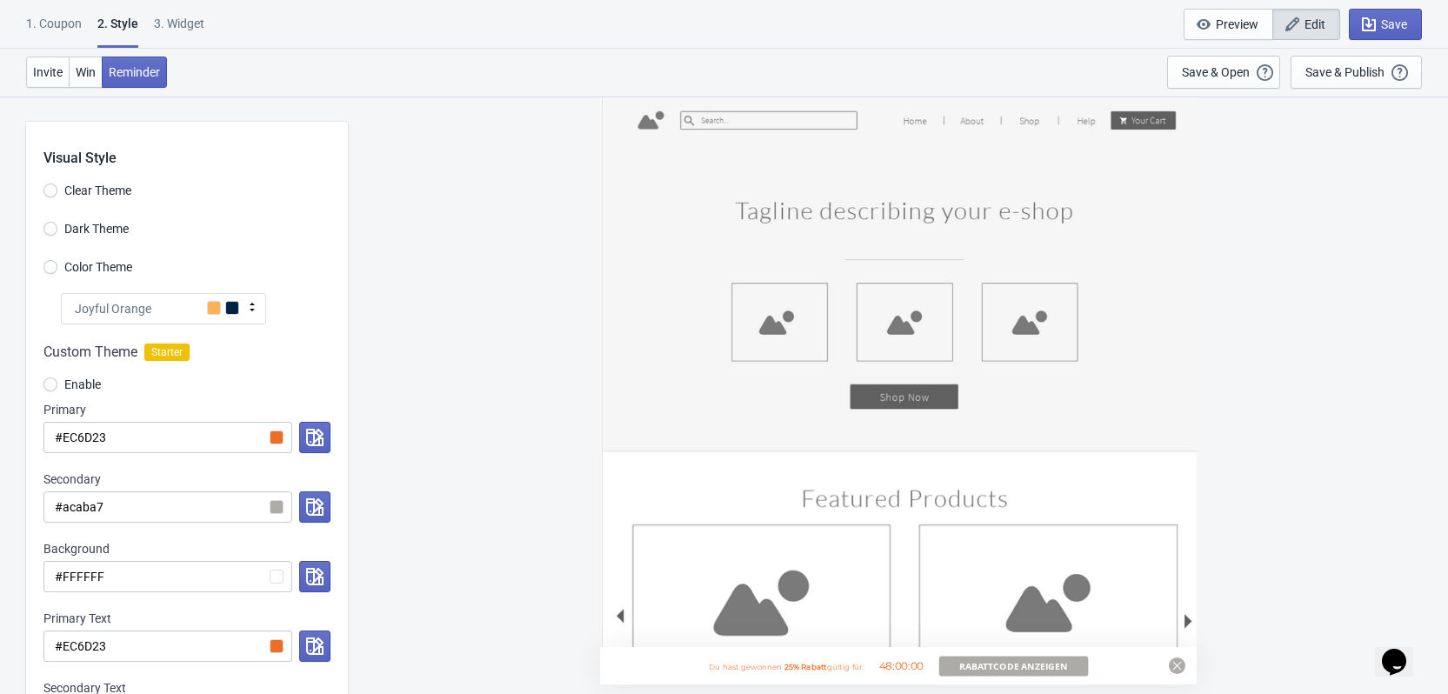
click at [68, 23] on div "1. Coupon" at bounding box center [54, 30] width 56 height 30
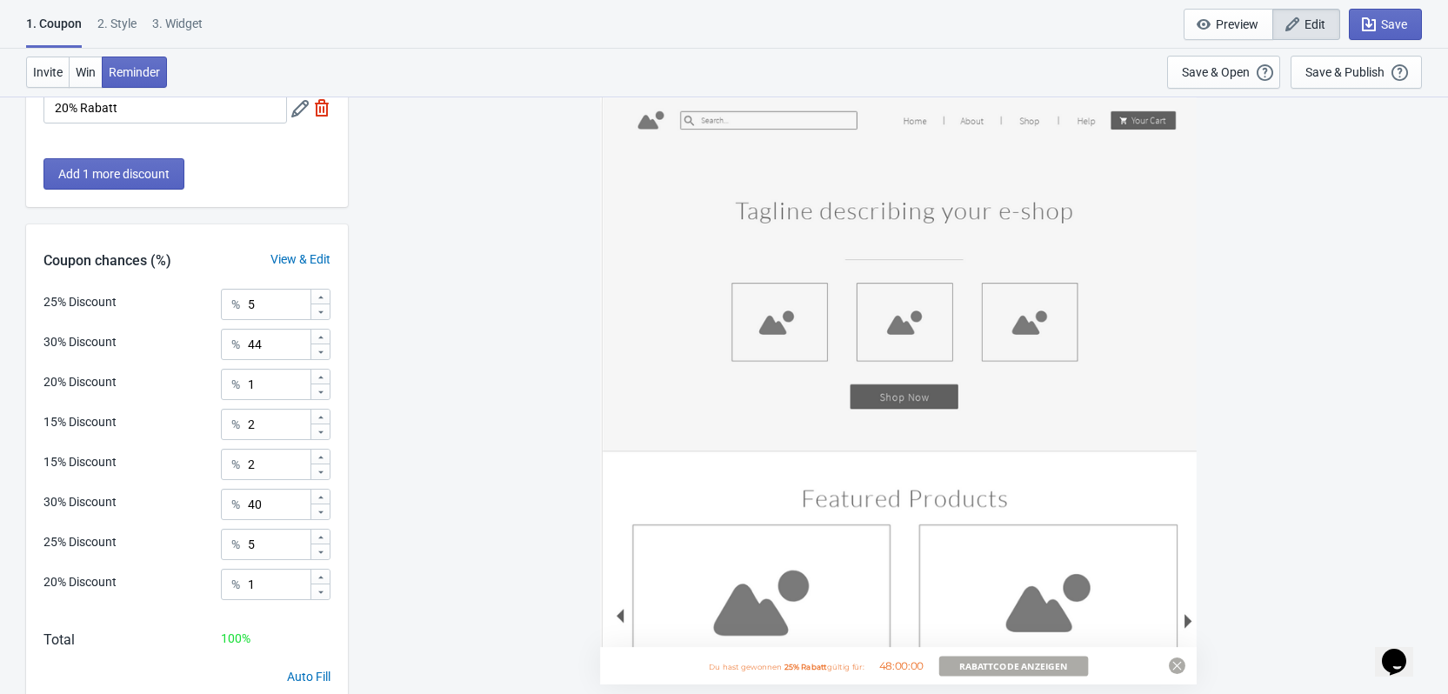
scroll to position [675, 0]
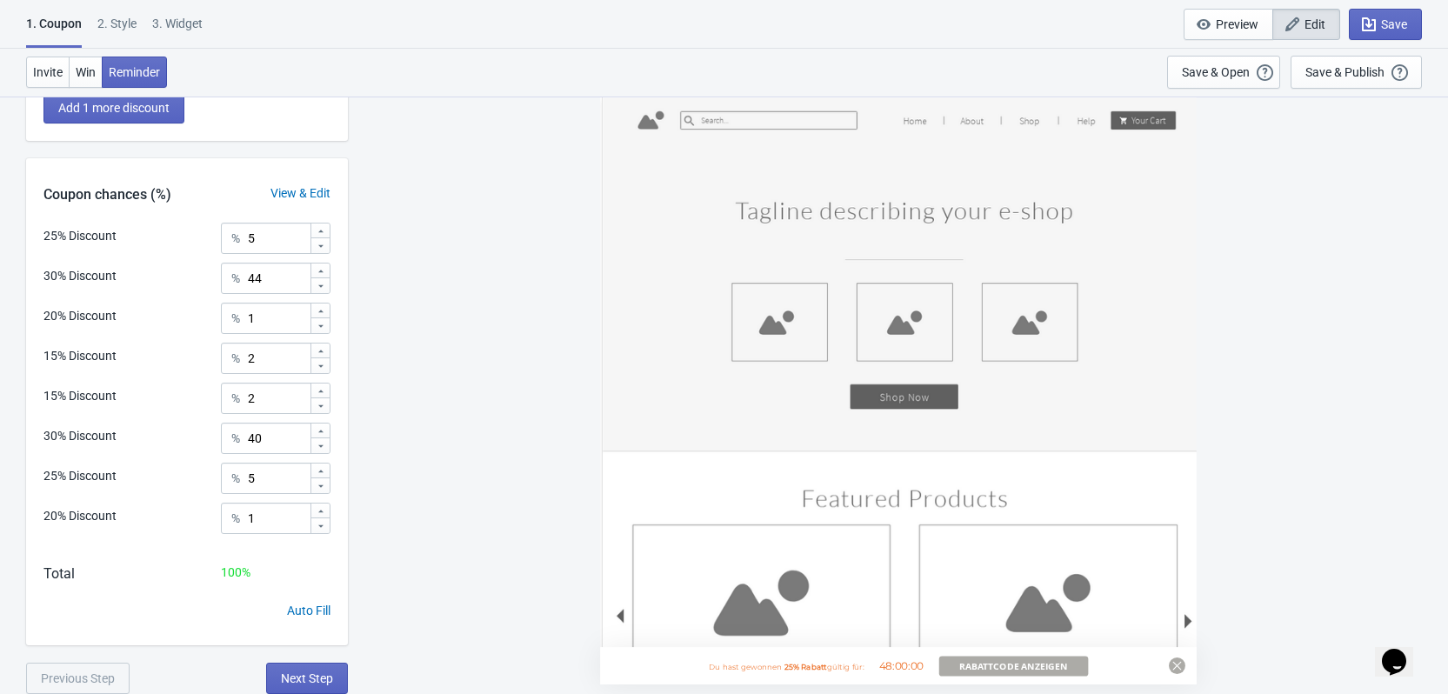
click at [301, 191] on div "View & Edit" at bounding box center [300, 193] width 95 height 18
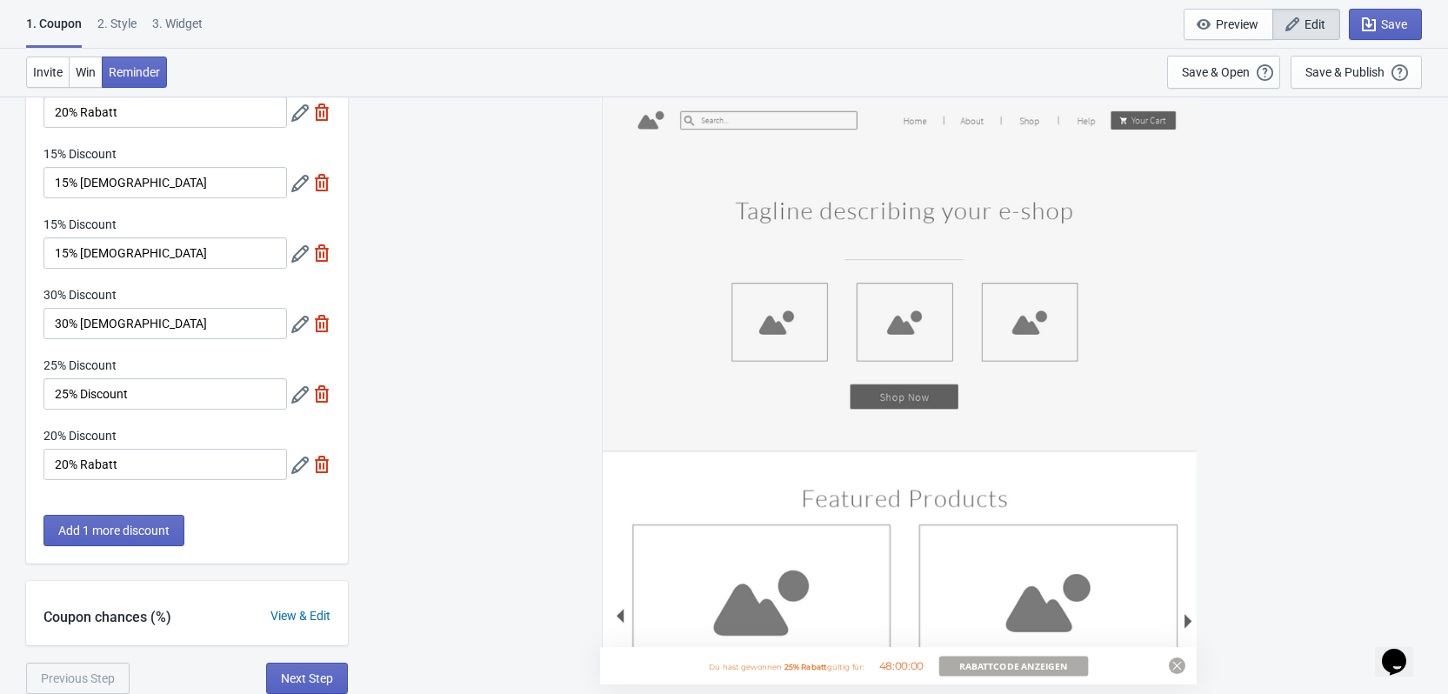
scroll to position [0, 0]
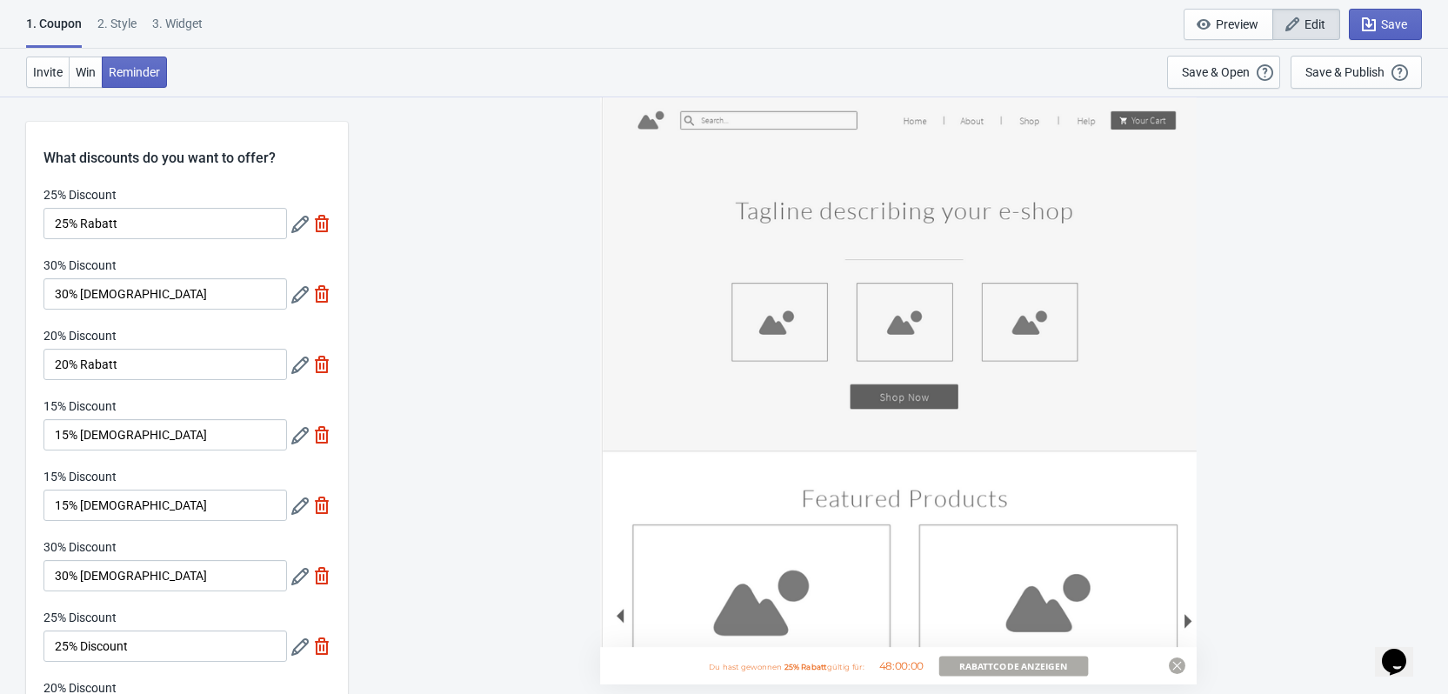
click at [162, 25] on div "3. Widget" at bounding box center [177, 30] width 50 height 30
select select "specificURL"
select select "once"
select select "circle"
select select "middle_left"
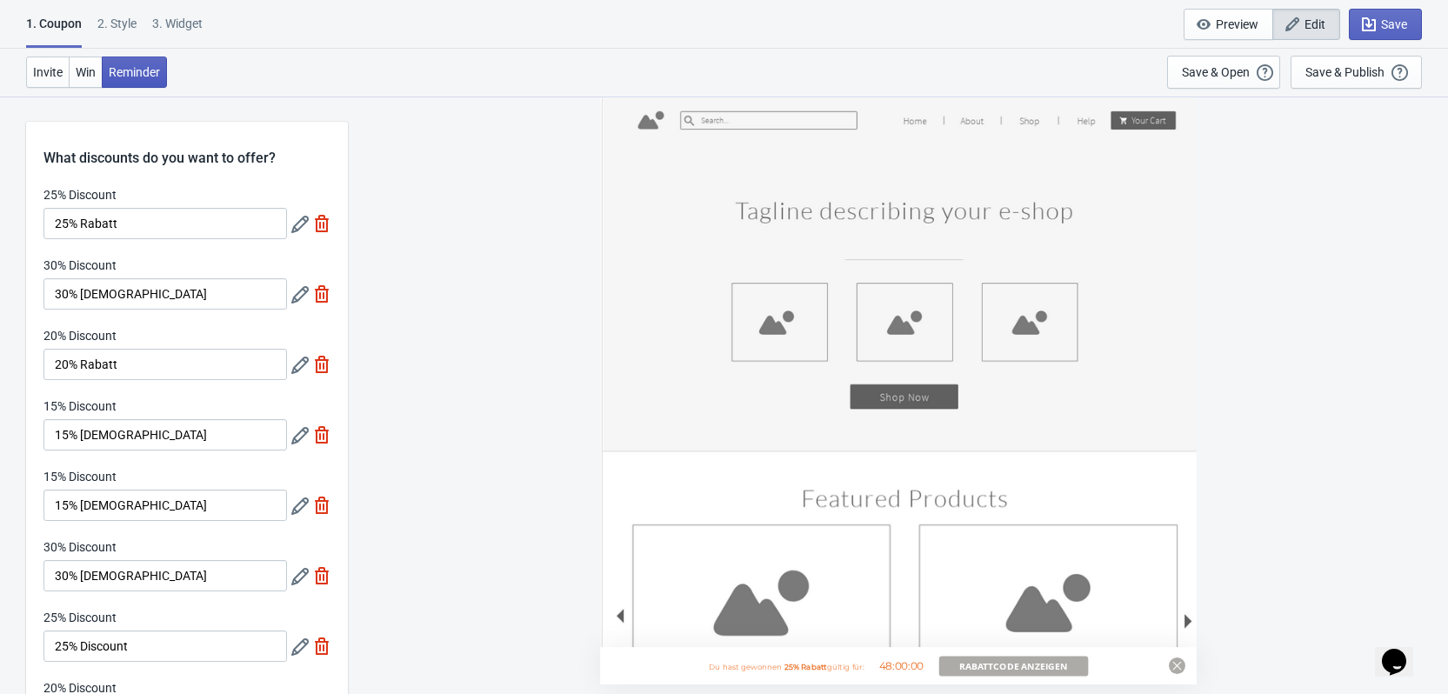
select select "1"
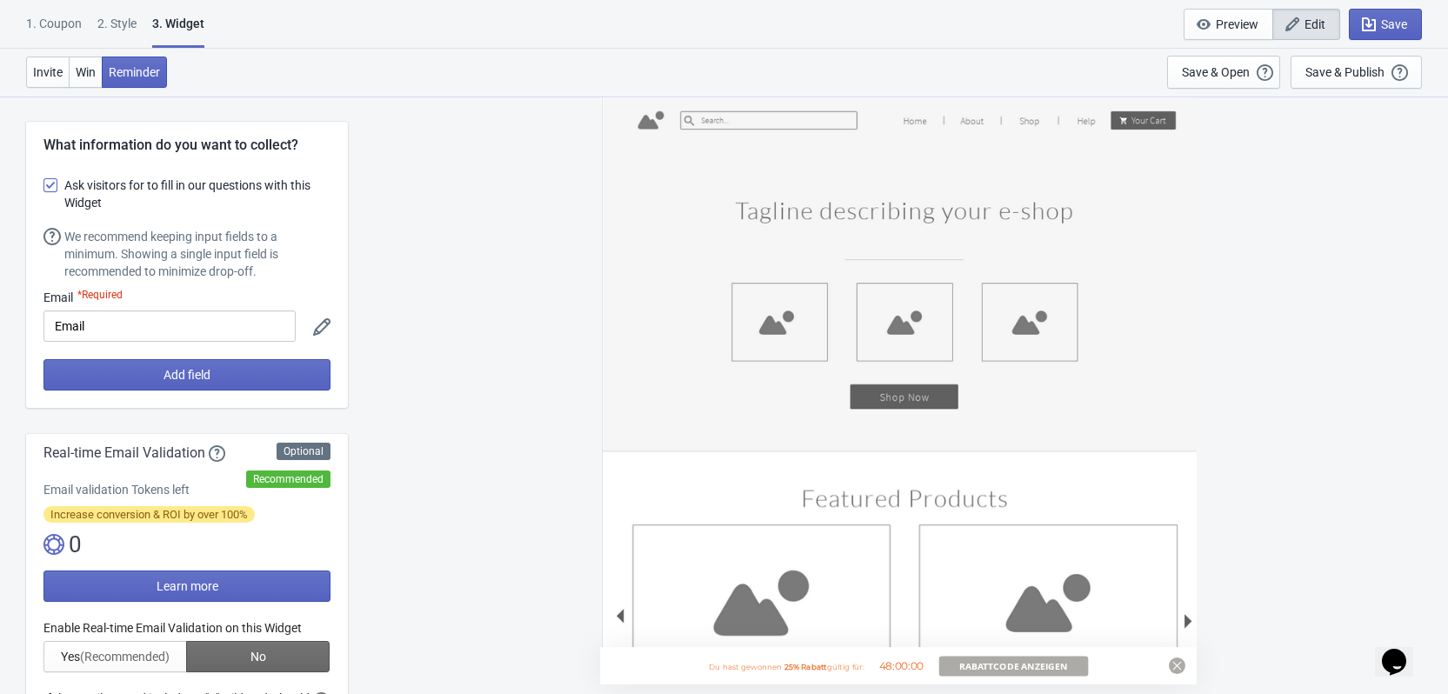
click at [63, 184] on label "Ask visitors for to fill in our questions with this Widget" at bounding box center [186, 194] width 287 height 42
click at [44, 184] on input "Ask visitors for to fill in our questions with this Widget" at bounding box center [43, 193] width 1 height 31
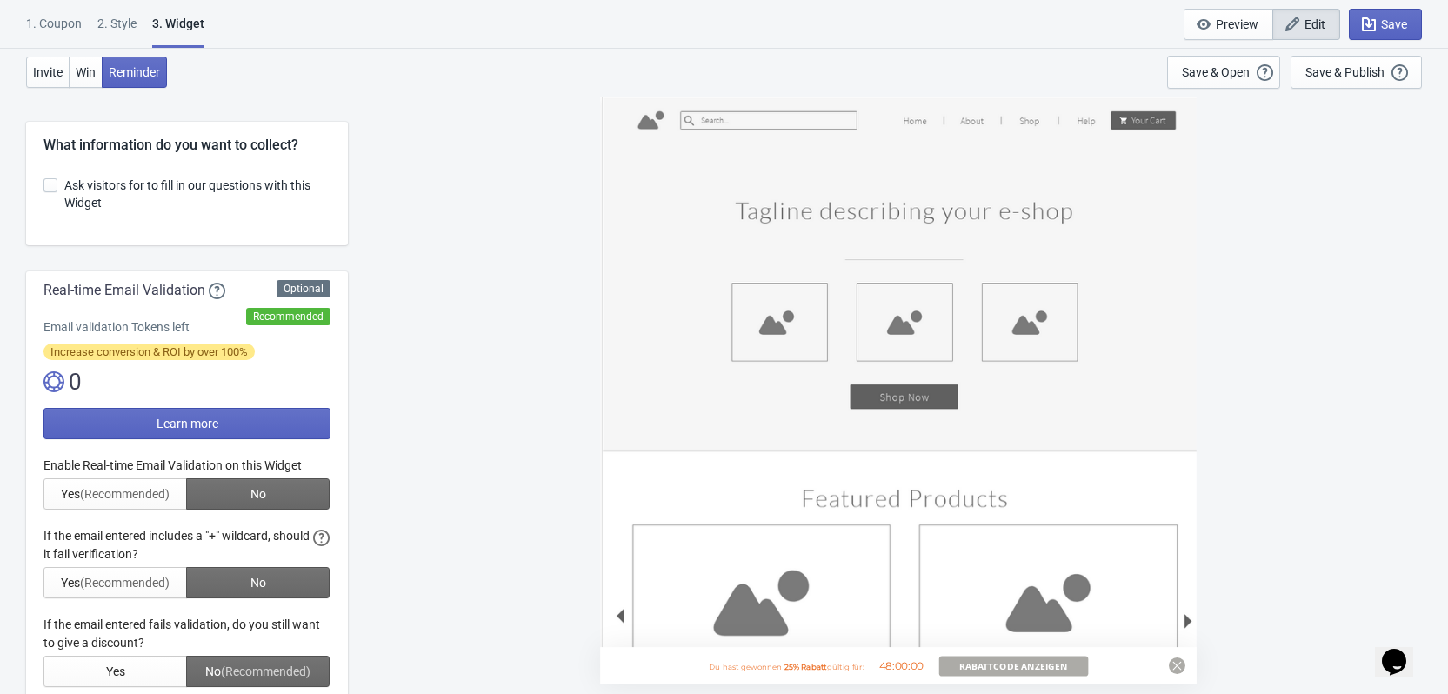
click at [56, 184] on span at bounding box center [50, 185] width 14 height 14
click at [44, 184] on input "Ask visitors for to fill in our questions with this Widget" at bounding box center [43, 193] width 1 height 31
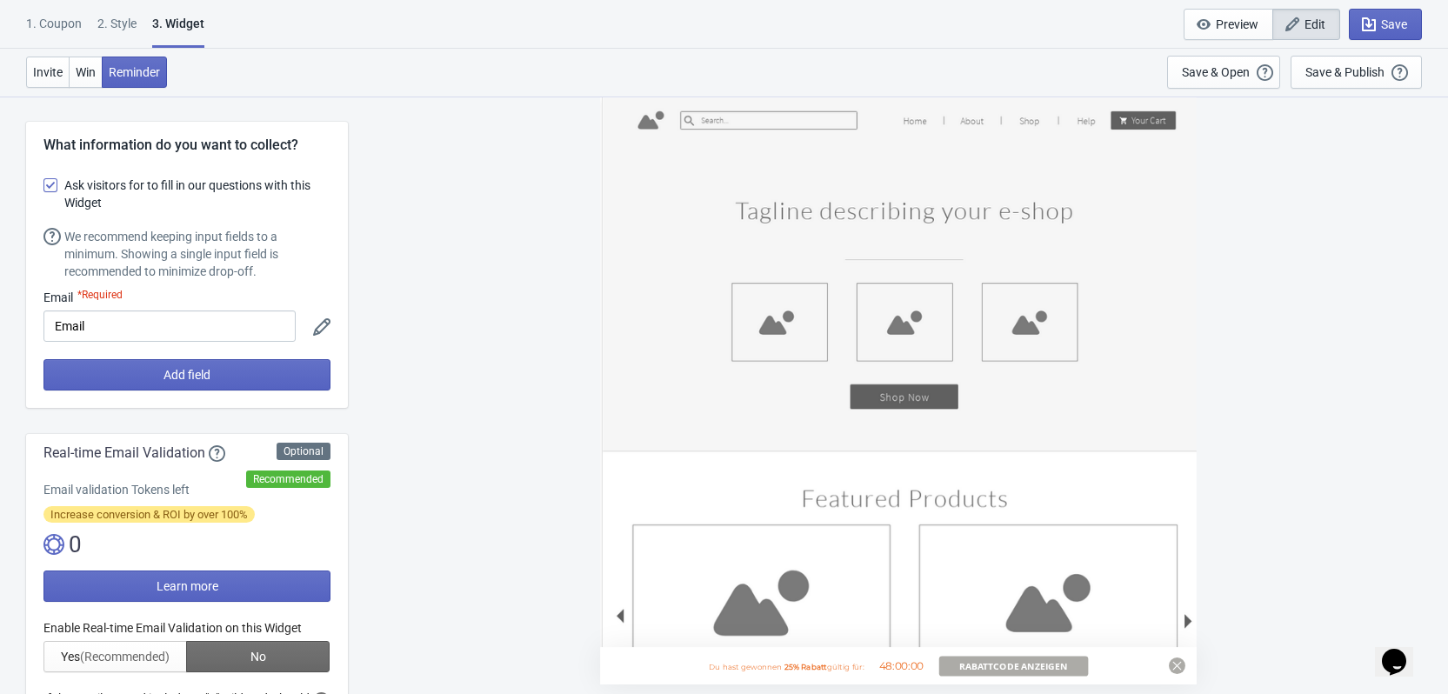
click at [56, 184] on span at bounding box center [50, 185] width 14 height 14
click at [44, 184] on input "Ask visitors for to fill in our questions with this Widget" at bounding box center [43, 193] width 1 height 31
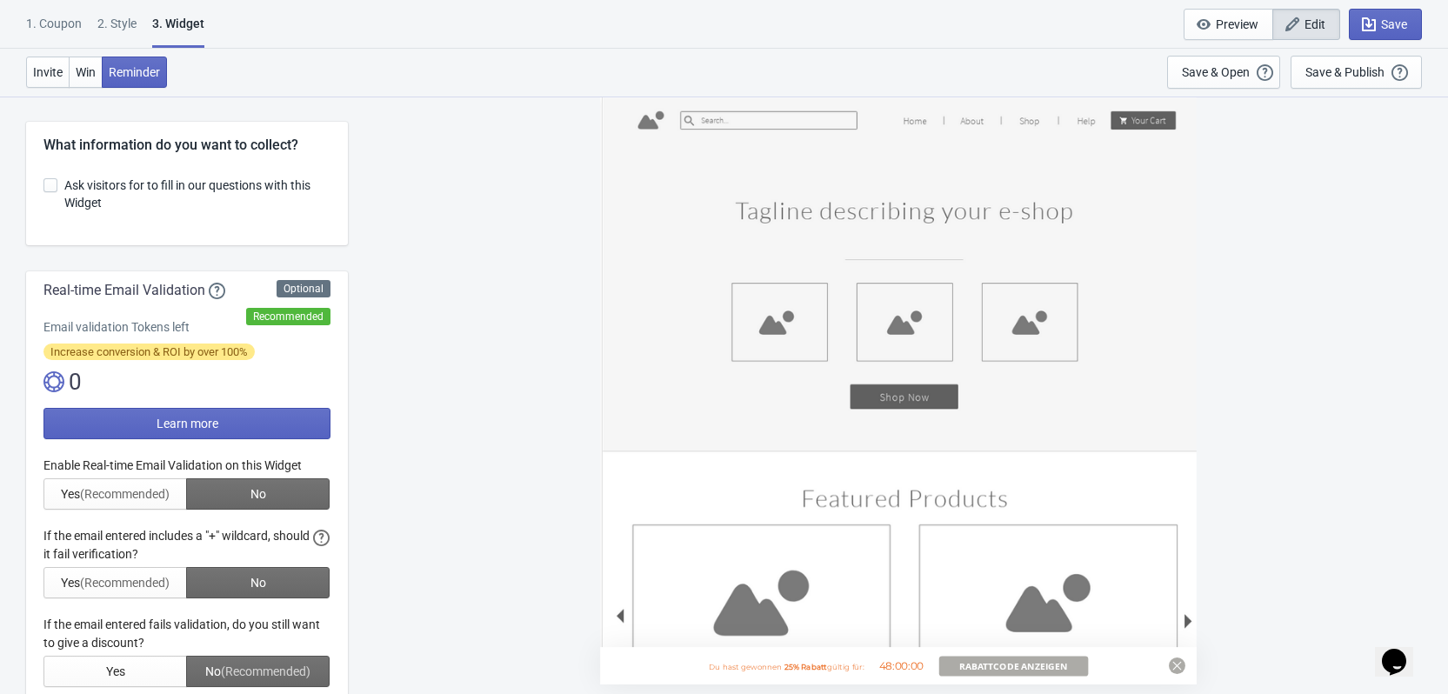
click at [56, 184] on span at bounding box center [50, 185] width 14 height 14
click at [44, 184] on input "Ask visitors for to fill in our questions with this Widget" at bounding box center [43, 193] width 1 height 31
checkbox input "true"
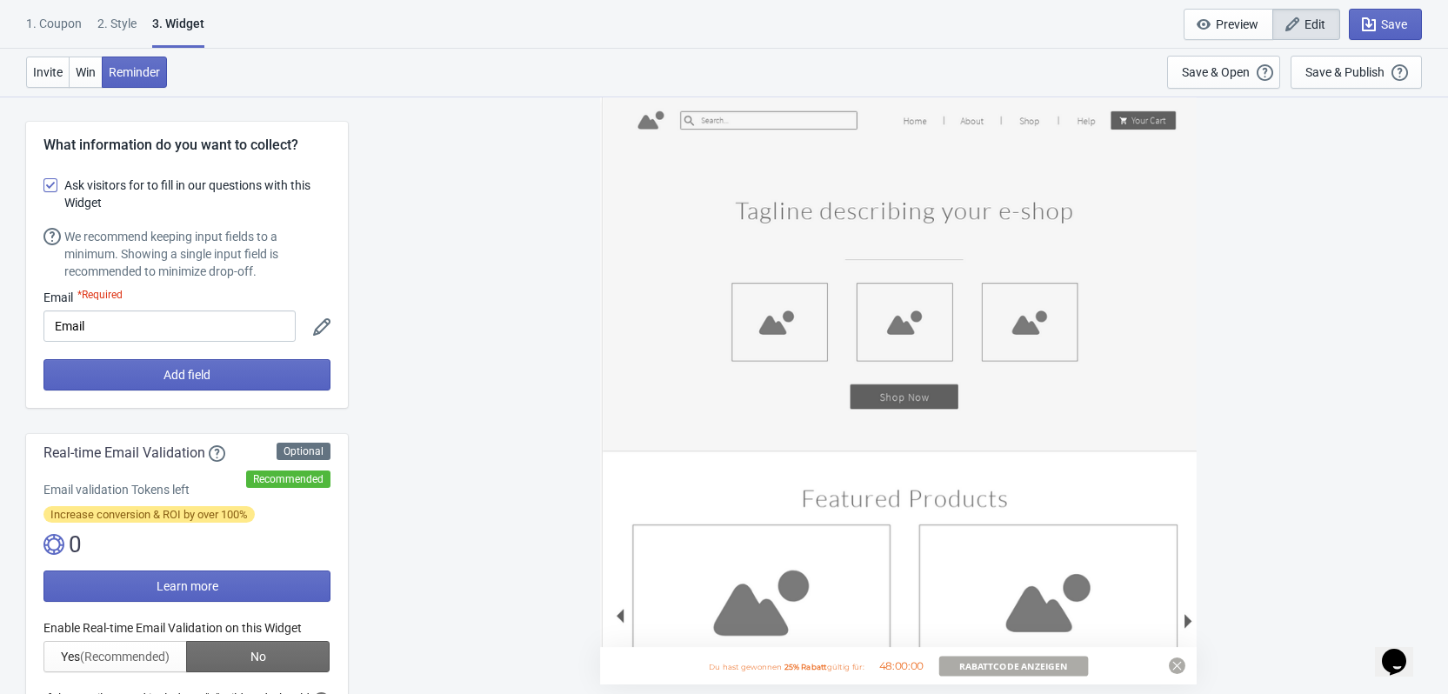
click at [317, 329] on icon at bounding box center [321, 326] width 17 height 17
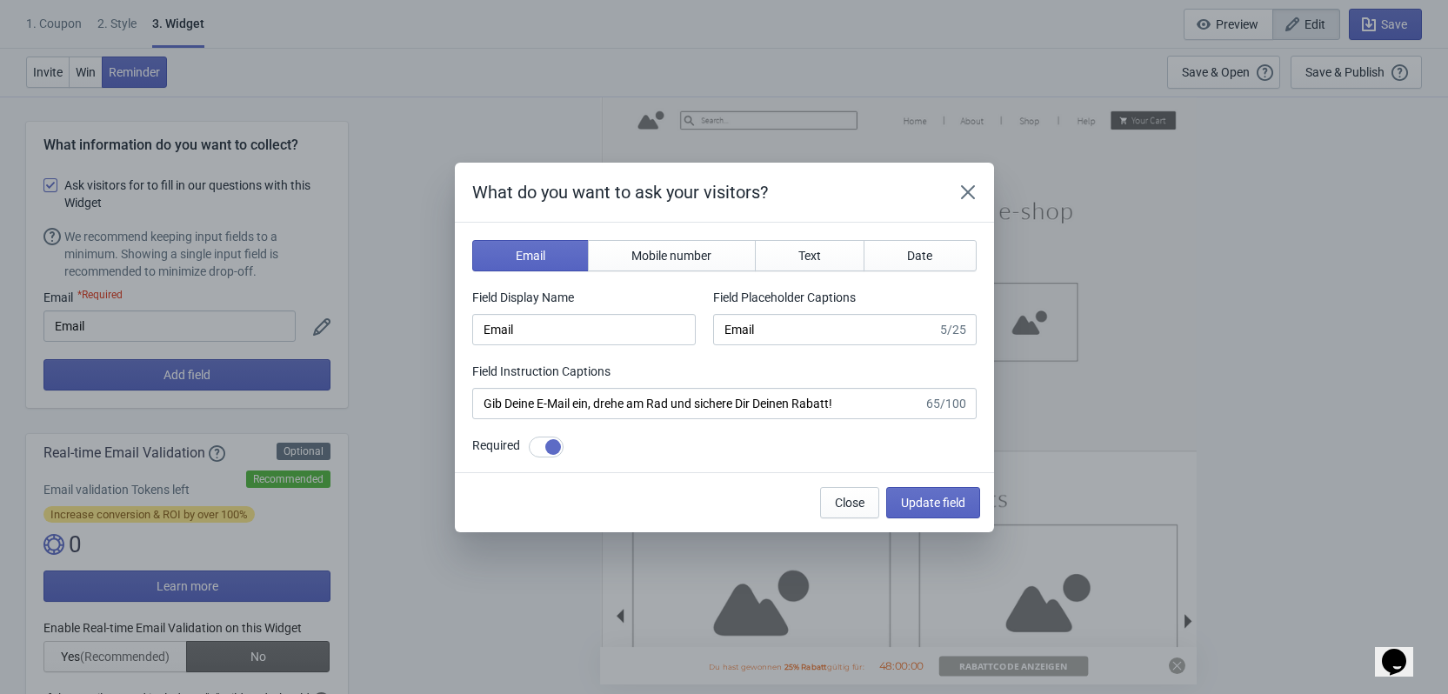
click at [545, 444] on div at bounding box center [553, 447] width 16 height 16
click at [556, 449] on div at bounding box center [546, 446] width 35 height 21
checkbox input "true"
click at [663, 266] on button "Mobile number" at bounding box center [672, 255] width 168 height 31
type input "phone"
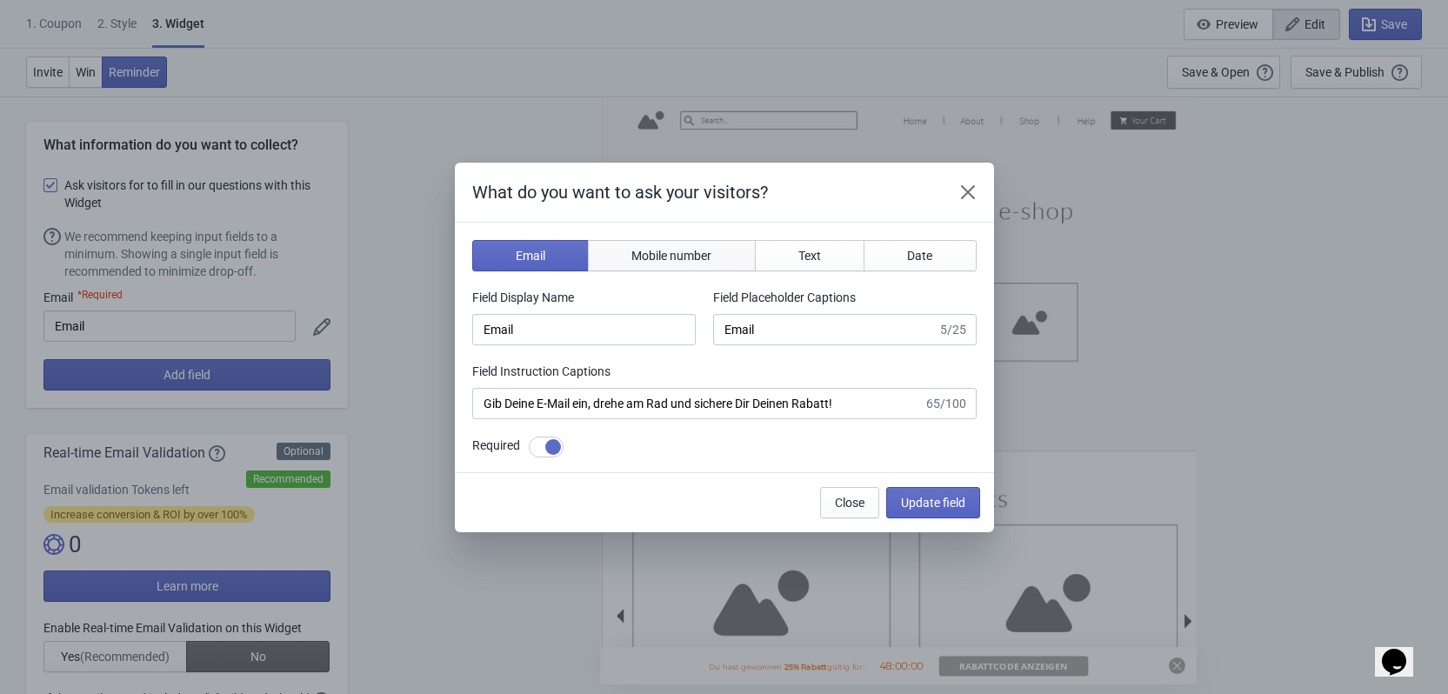
type input "Enter your mobile number"
type input "Next, enter your mobile number to spin the wheel"
checkbox input "false"
select select "de"
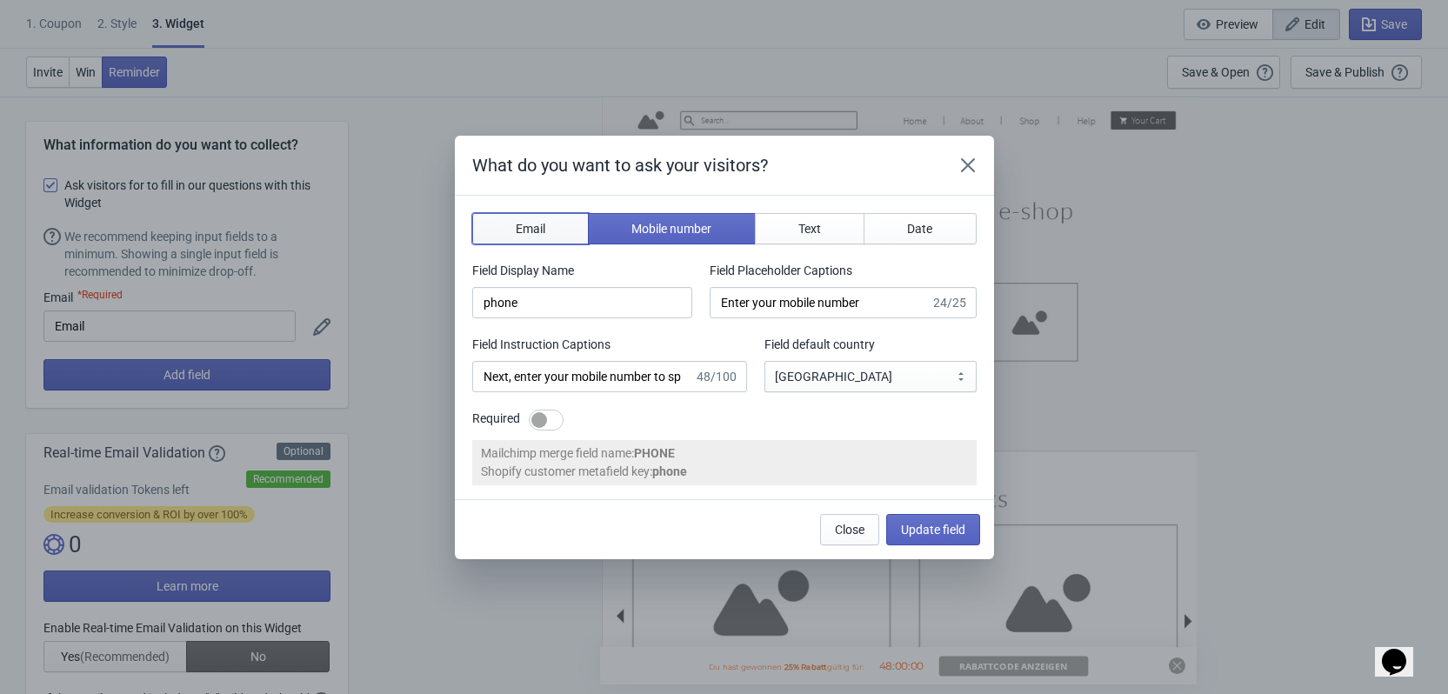
click at [516, 230] on span "Email" at bounding box center [531, 229] width 30 height 14
type input "email"
type input "Enter your email"
type input "Enter your email to spin the wheel and win a discount"
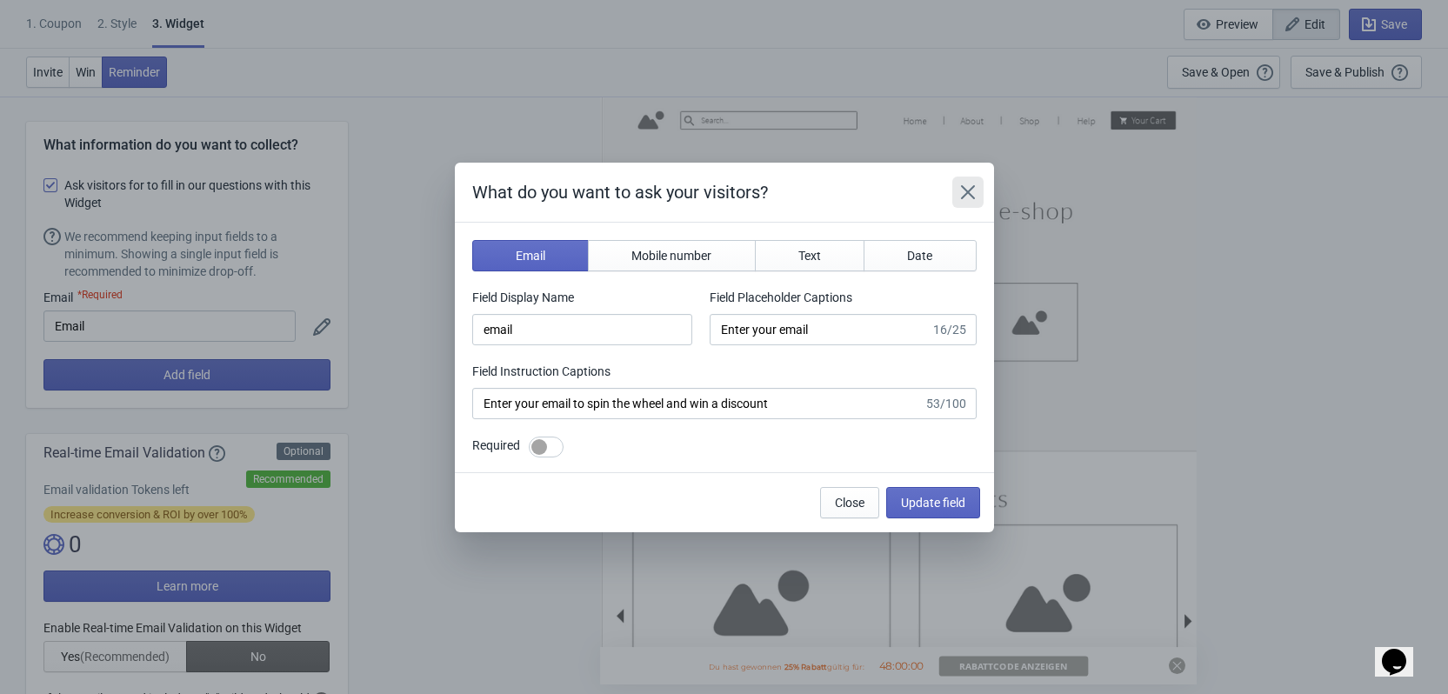
click at [974, 200] on icon "Close" at bounding box center [967, 191] width 17 height 17
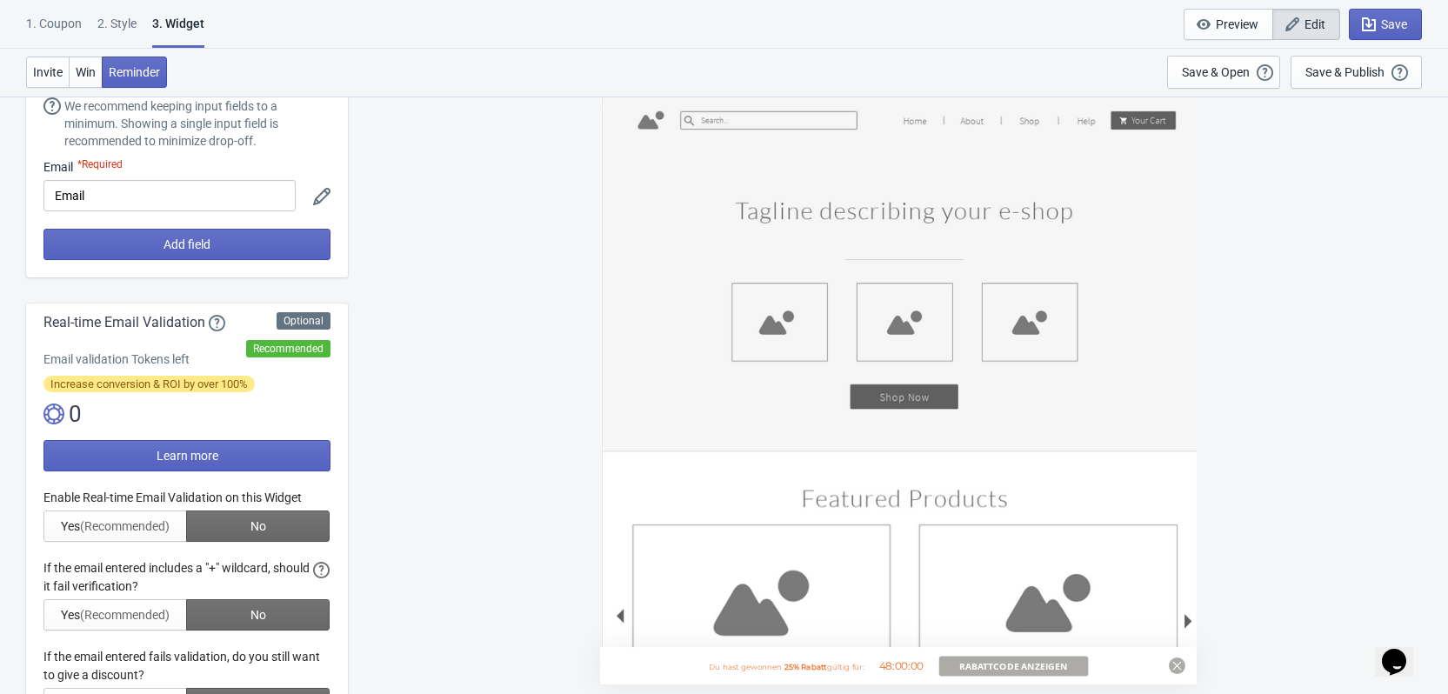
scroll to position [261, 0]
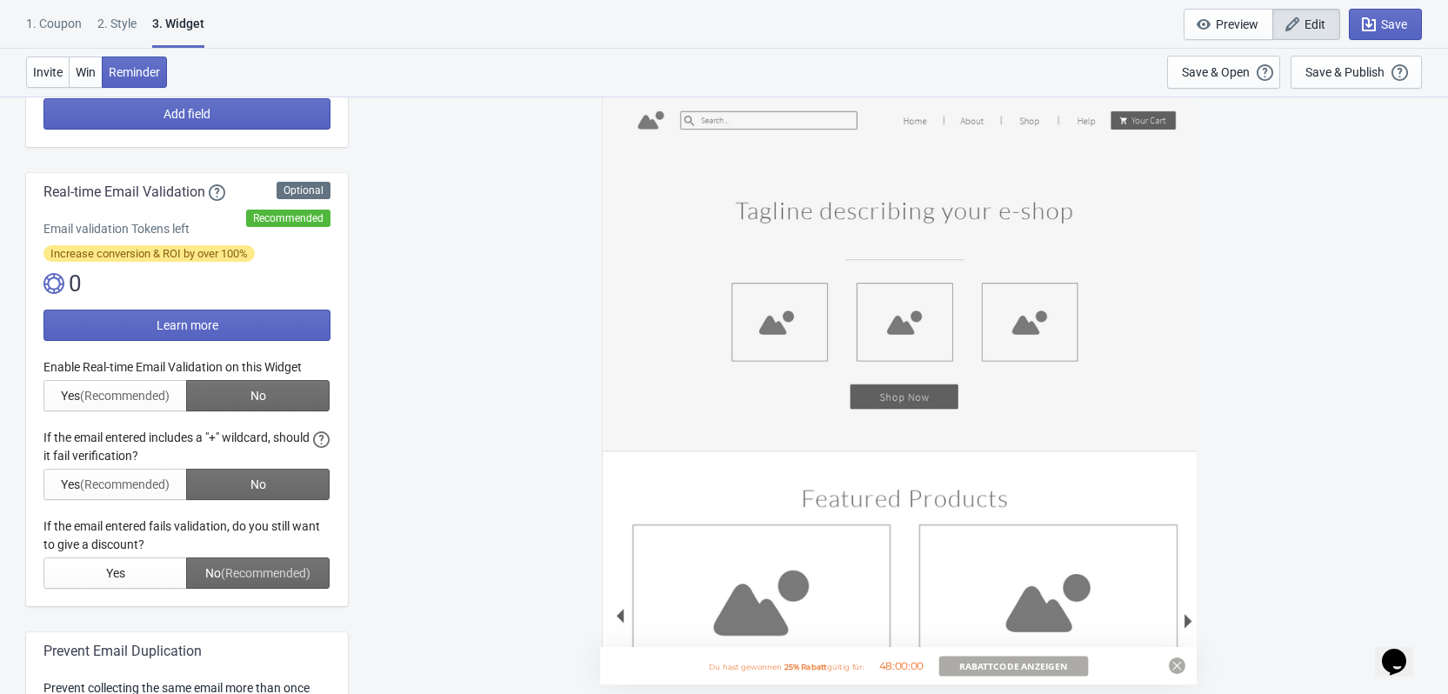
click at [122, 386] on div at bounding box center [186, 473] width 287 height 230
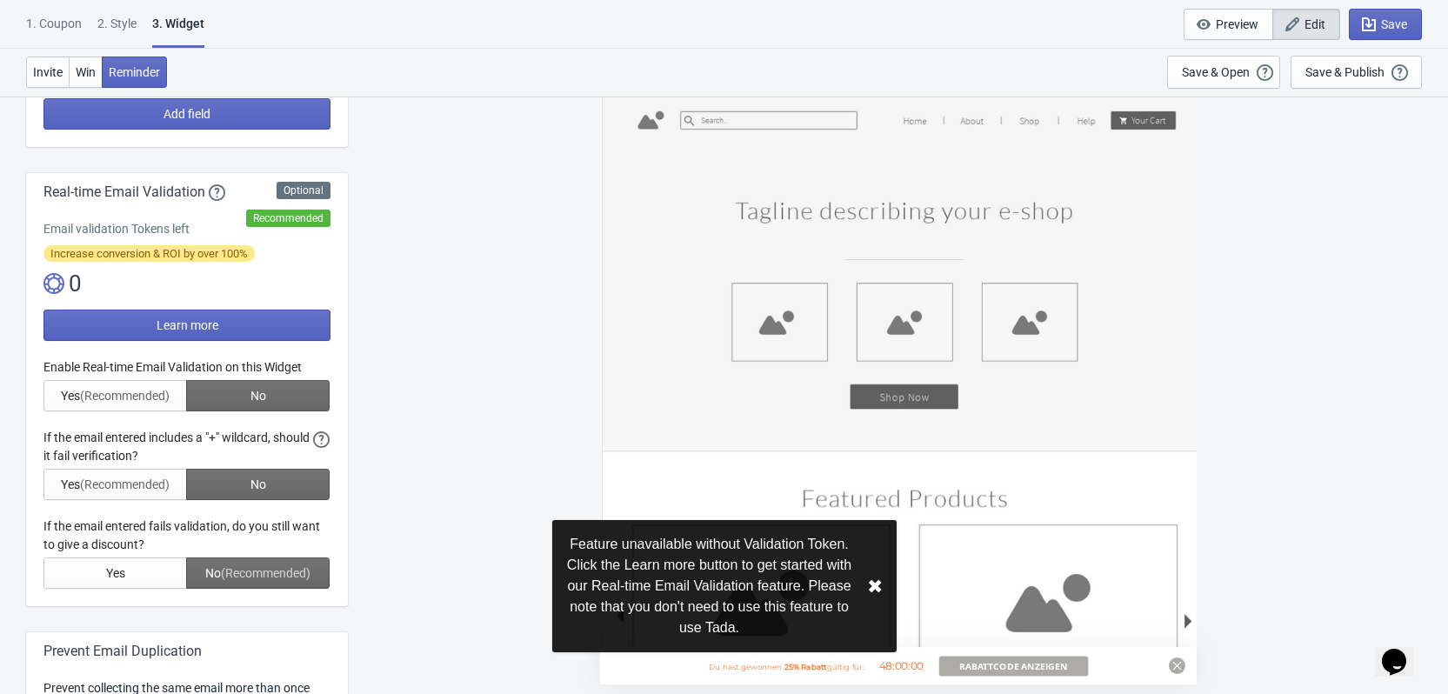
click at [122, 386] on div at bounding box center [186, 473] width 287 height 230
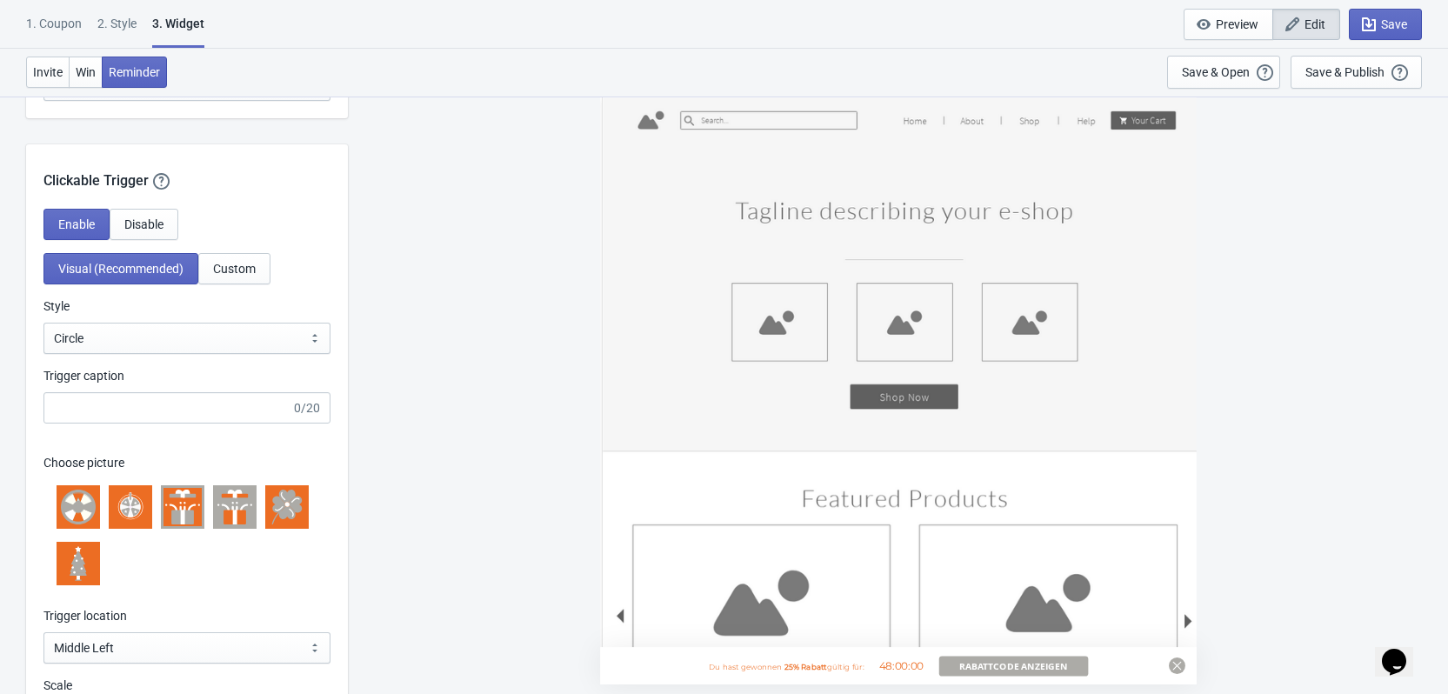
scroll to position [2261, 0]
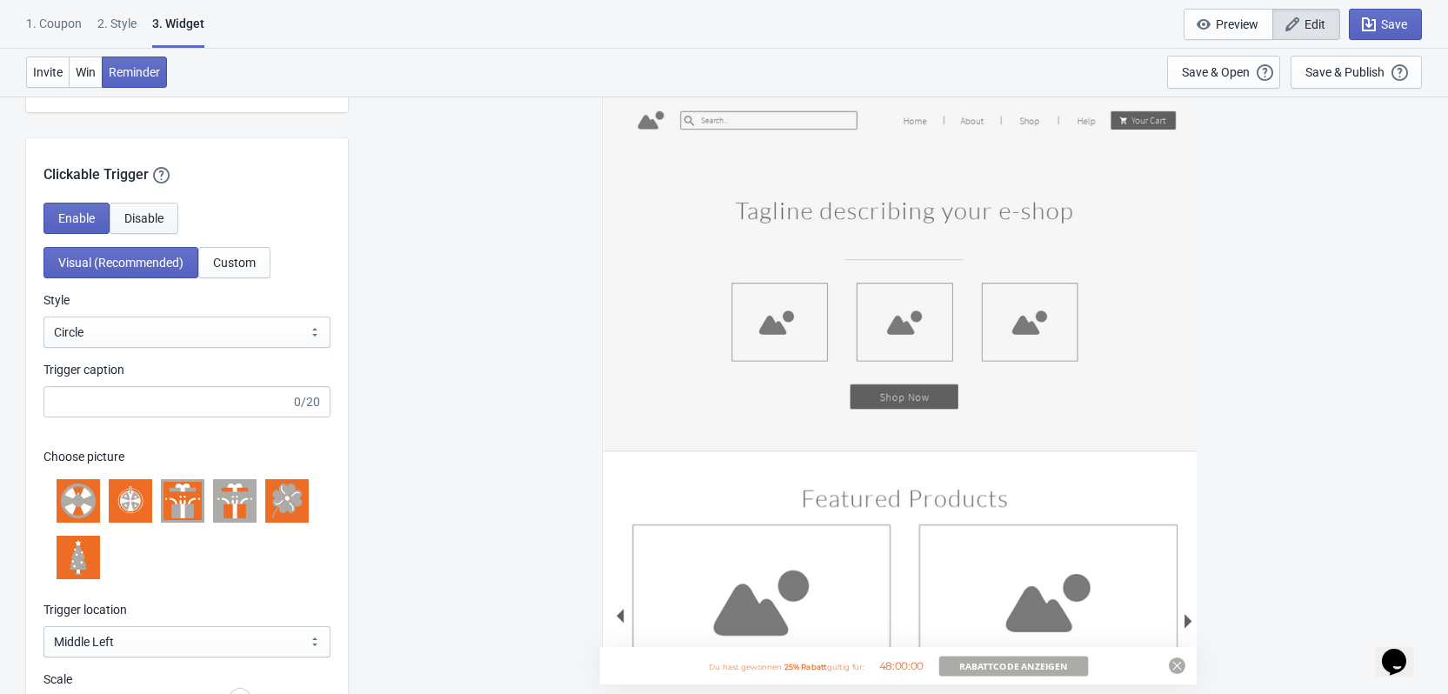
click at [133, 203] on button "Disable" at bounding box center [144, 218] width 69 height 31
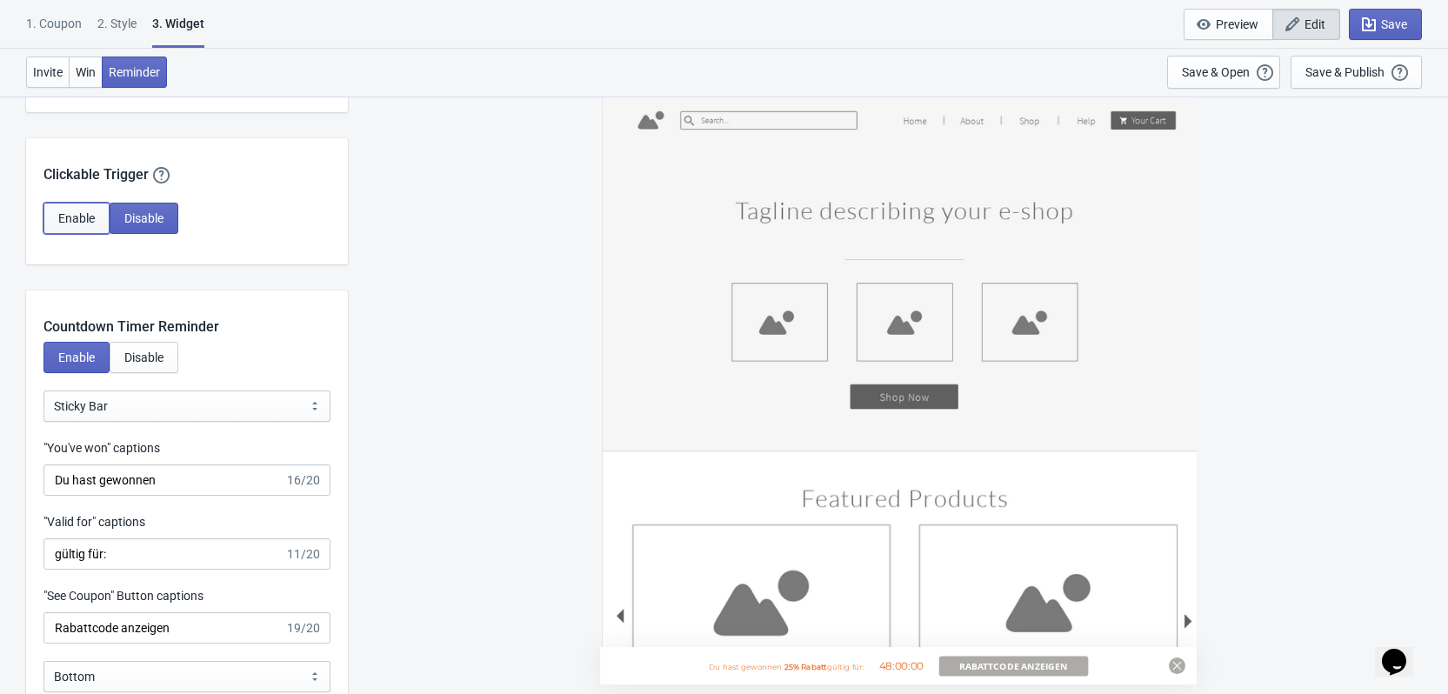
click at [77, 203] on button "Enable" at bounding box center [76, 218] width 66 height 31
select select "circle"
select select "middle_left"
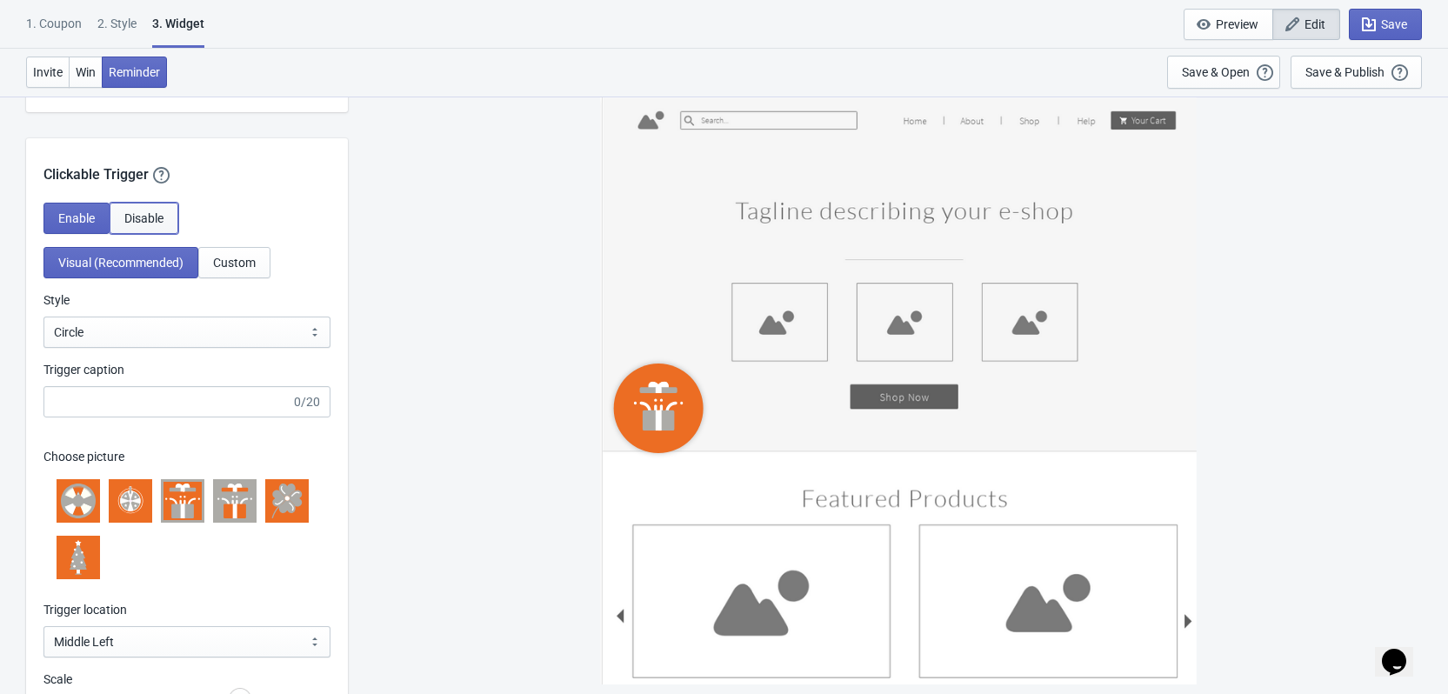
click at [115, 203] on button "Disable" at bounding box center [144, 218] width 69 height 31
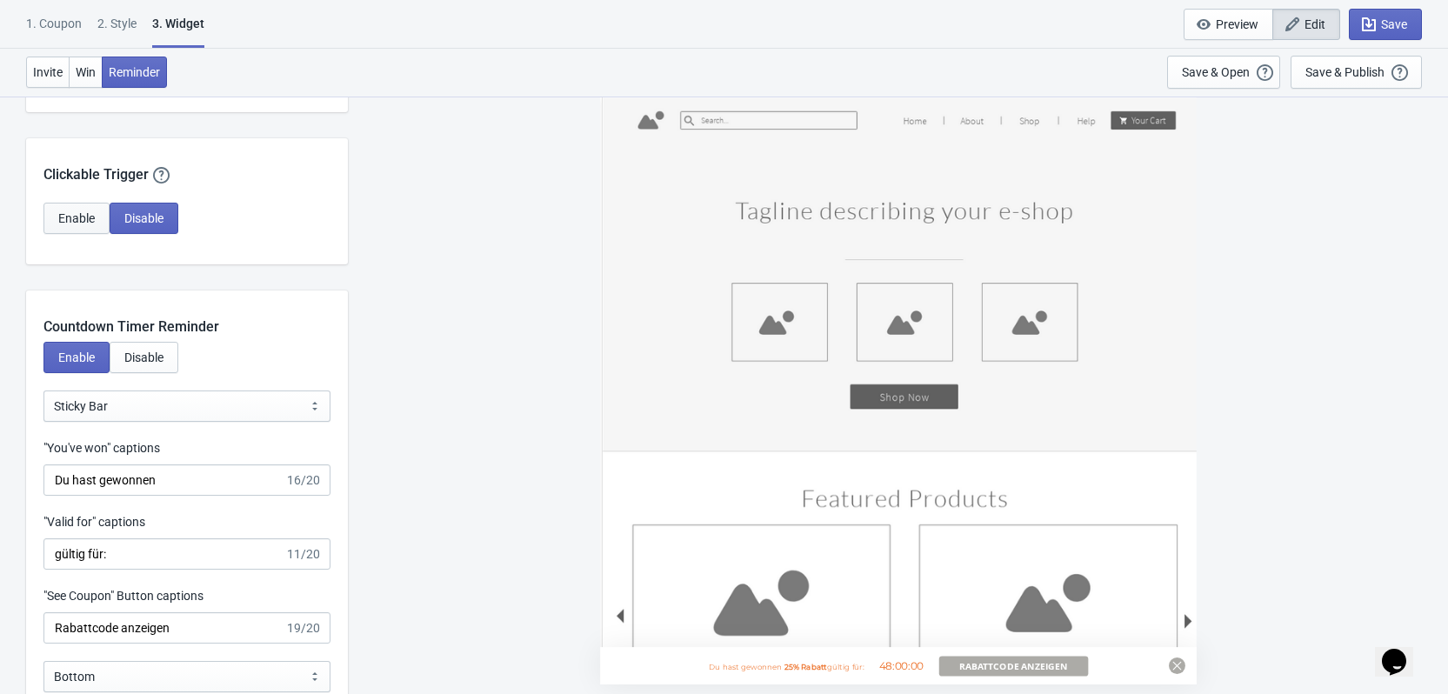
click at [85, 211] on span "Enable" at bounding box center [76, 218] width 37 height 14
select select "circle"
select select "middle_left"
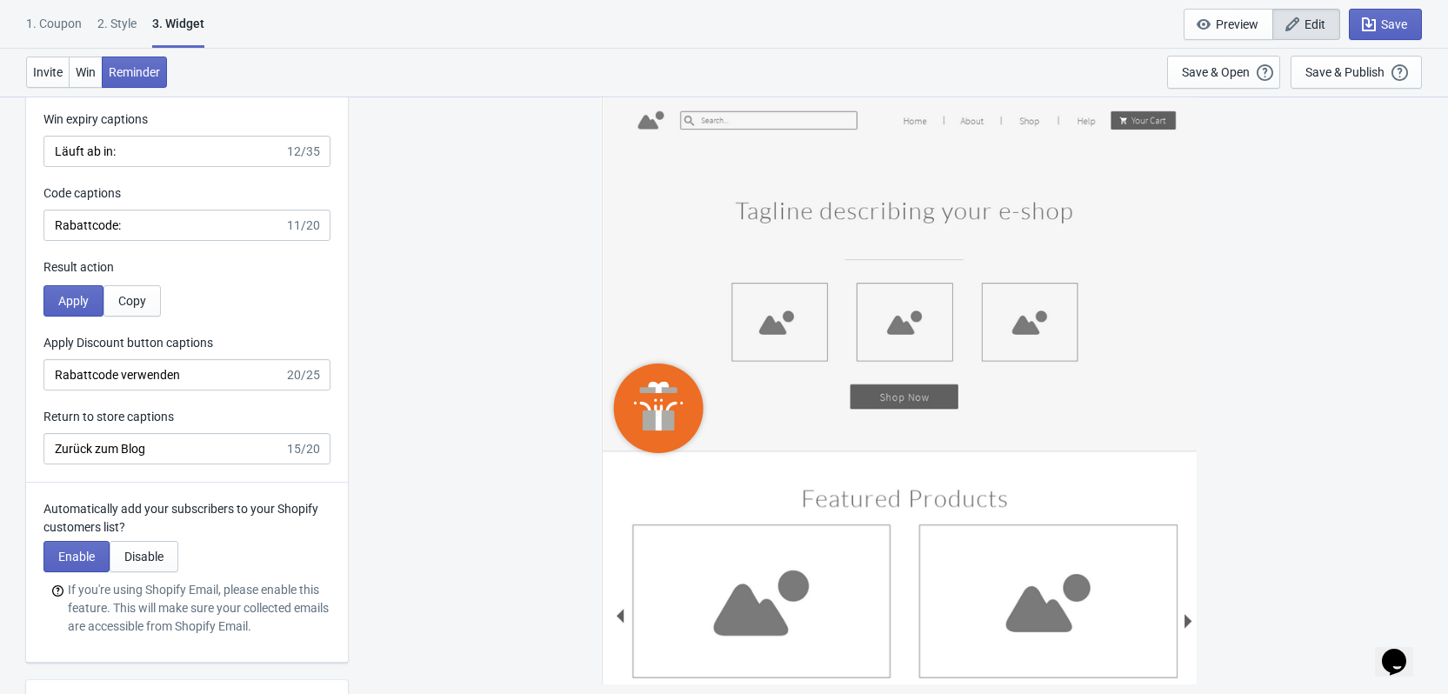
scroll to position [5391, 0]
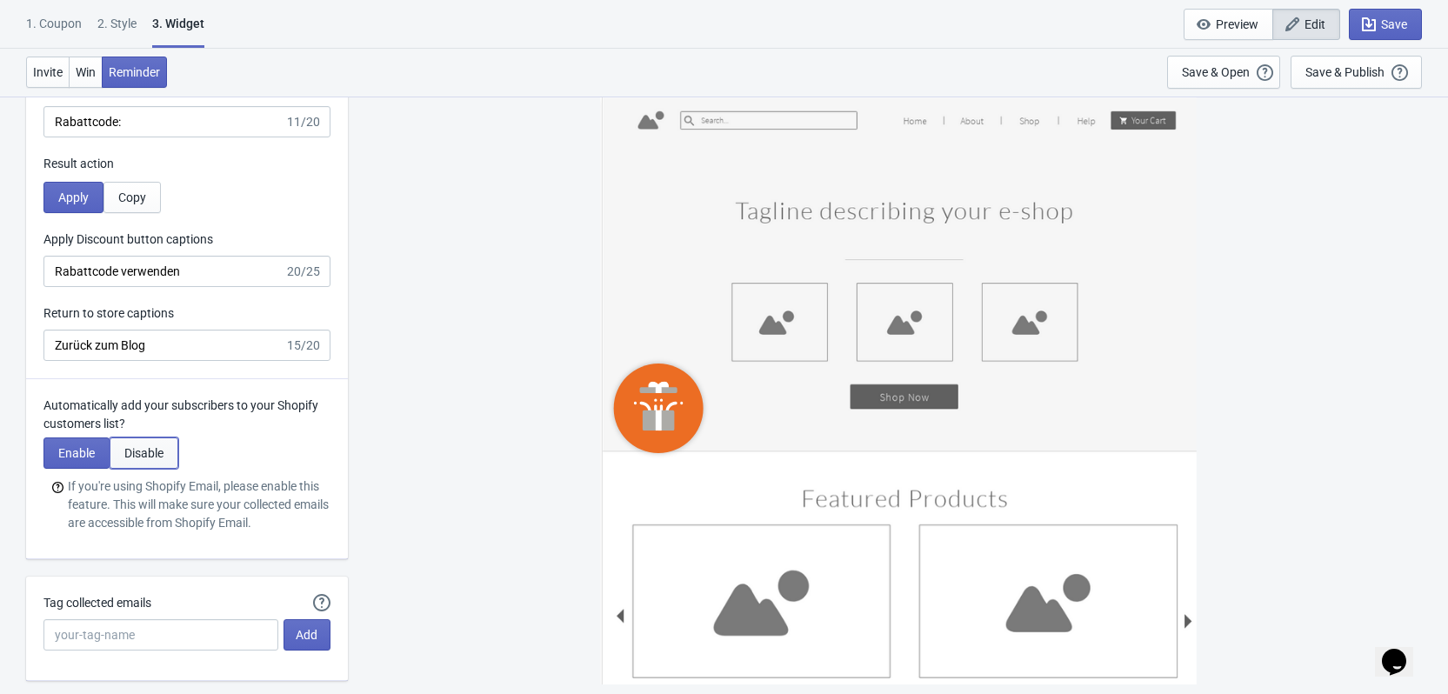
click at [150, 446] on span "Disable" at bounding box center [143, 453] width 39 height 14
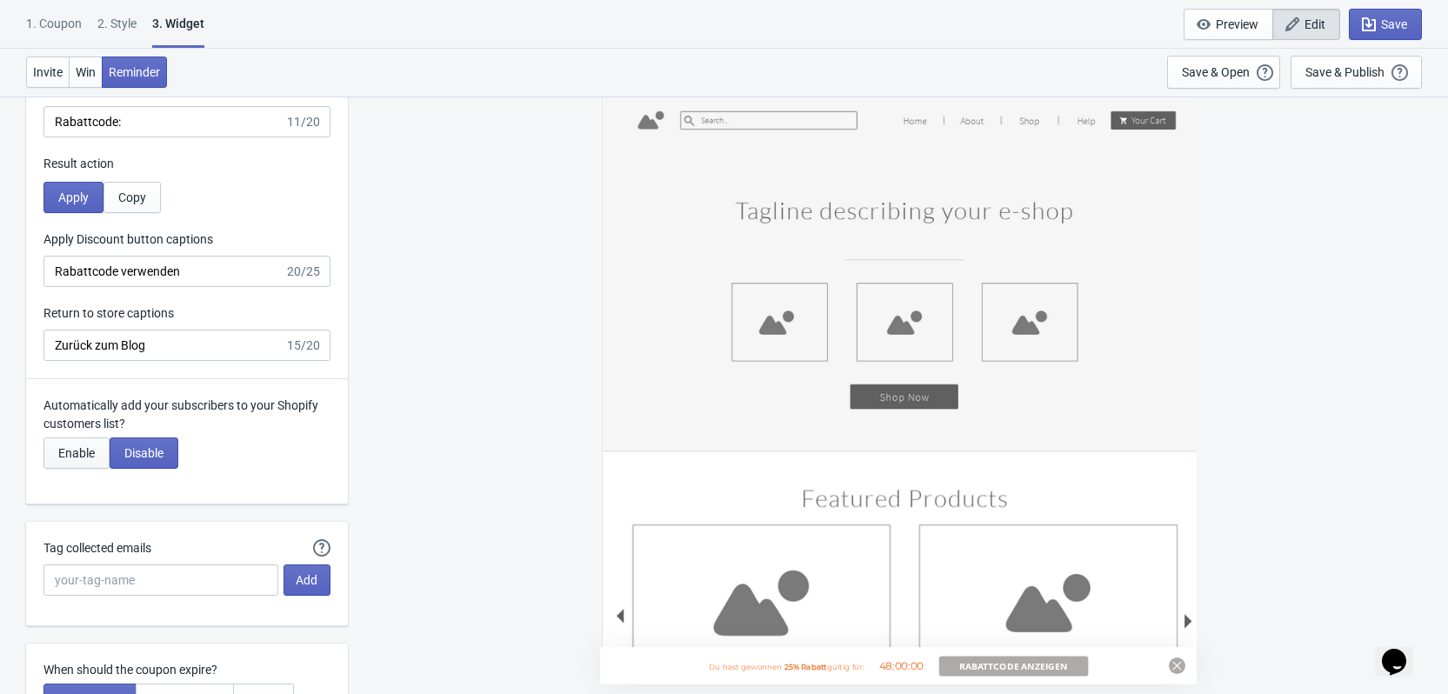
click at [90, 446] on span "Enable" at bounding box center [76, 453] width 37 height 14
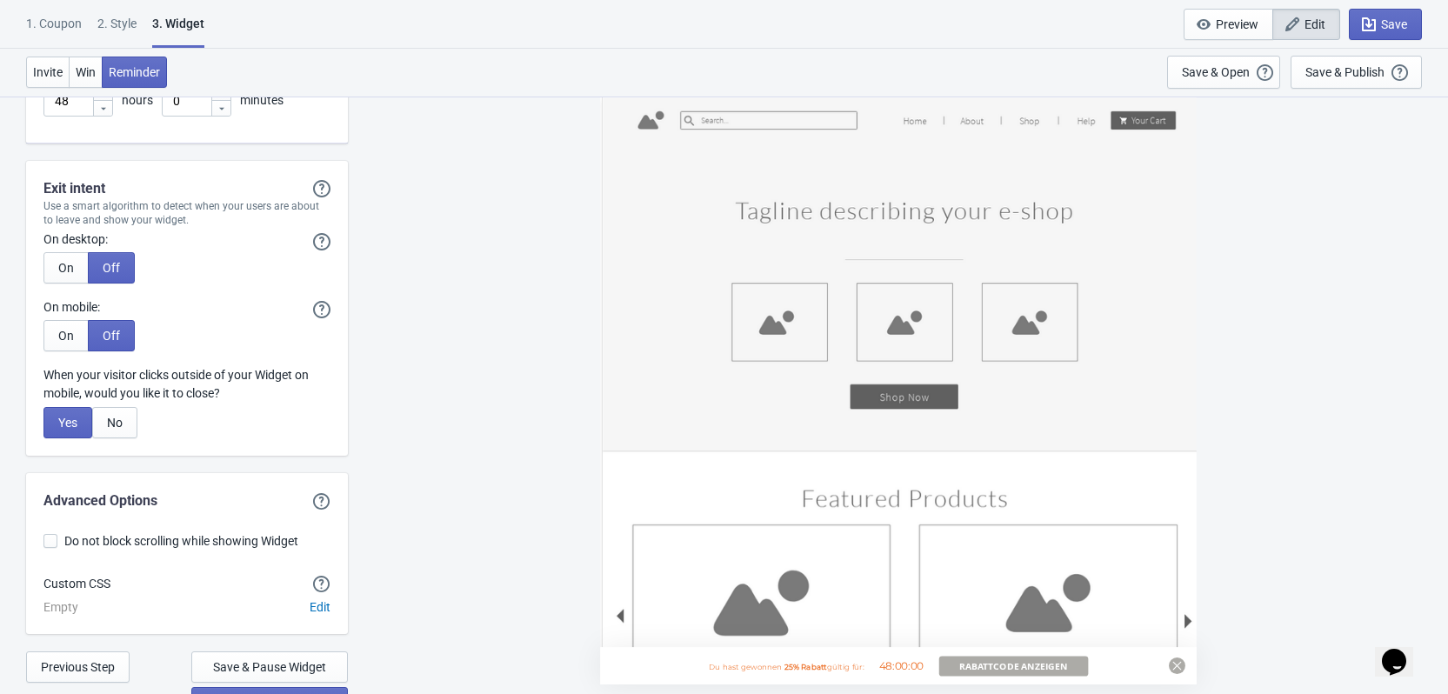
scroll to position [6104, 0]
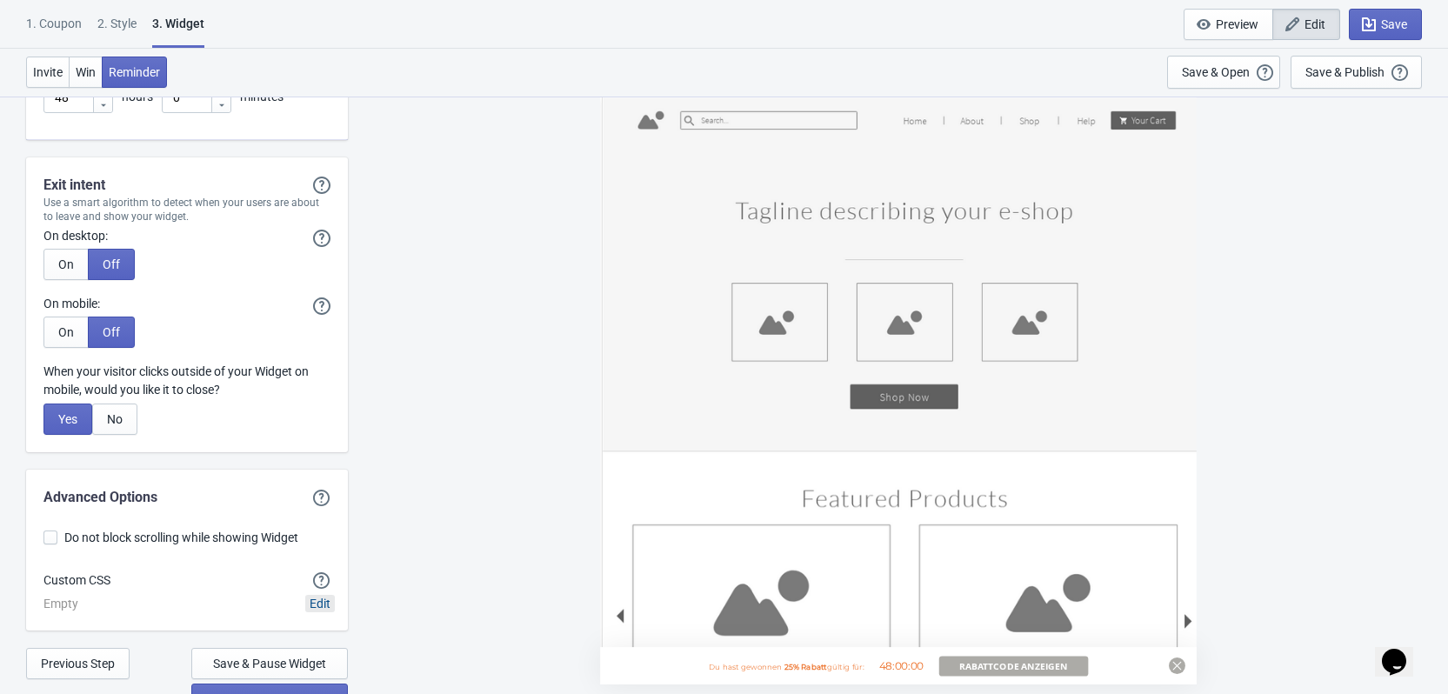
click at [325, 596] on span "Edit" at bounding box center [320, 603] width 21 height 14
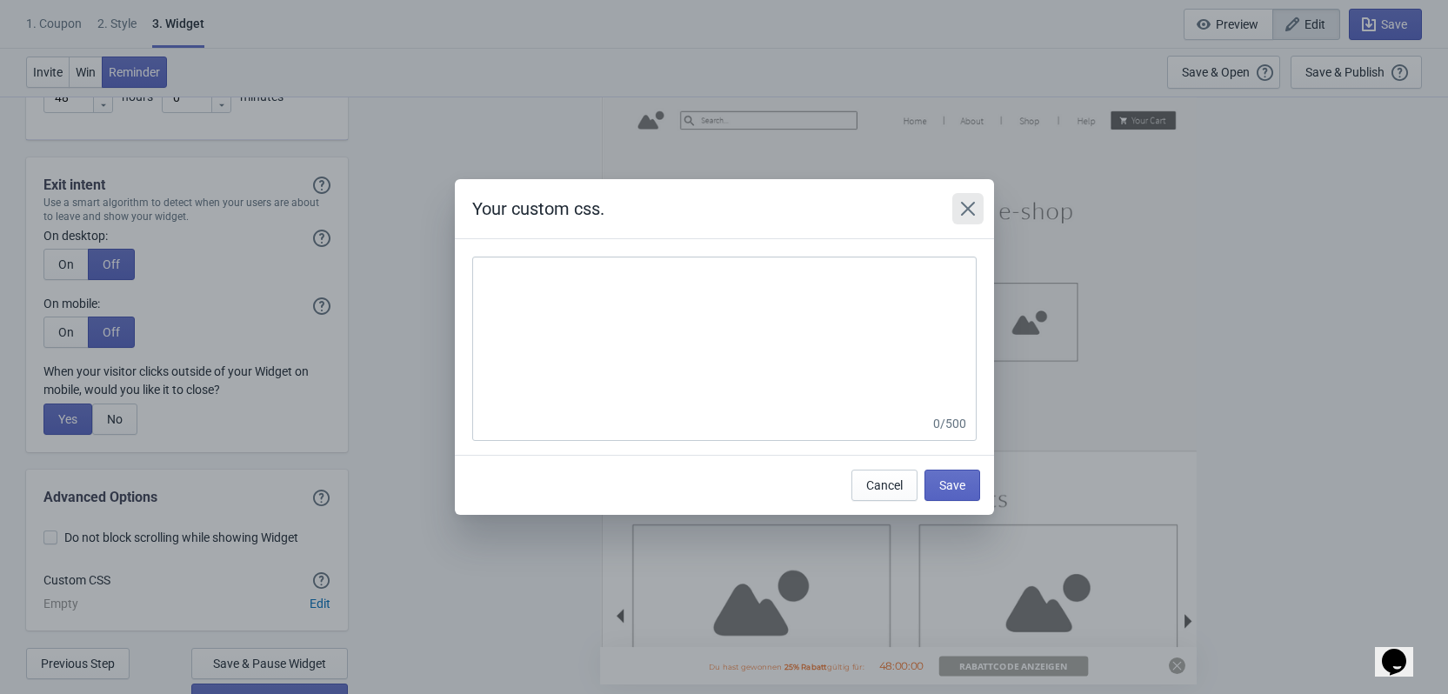
click at [966, 213] on icon "Close" at bounding box center [967, 208] width 17 height 17
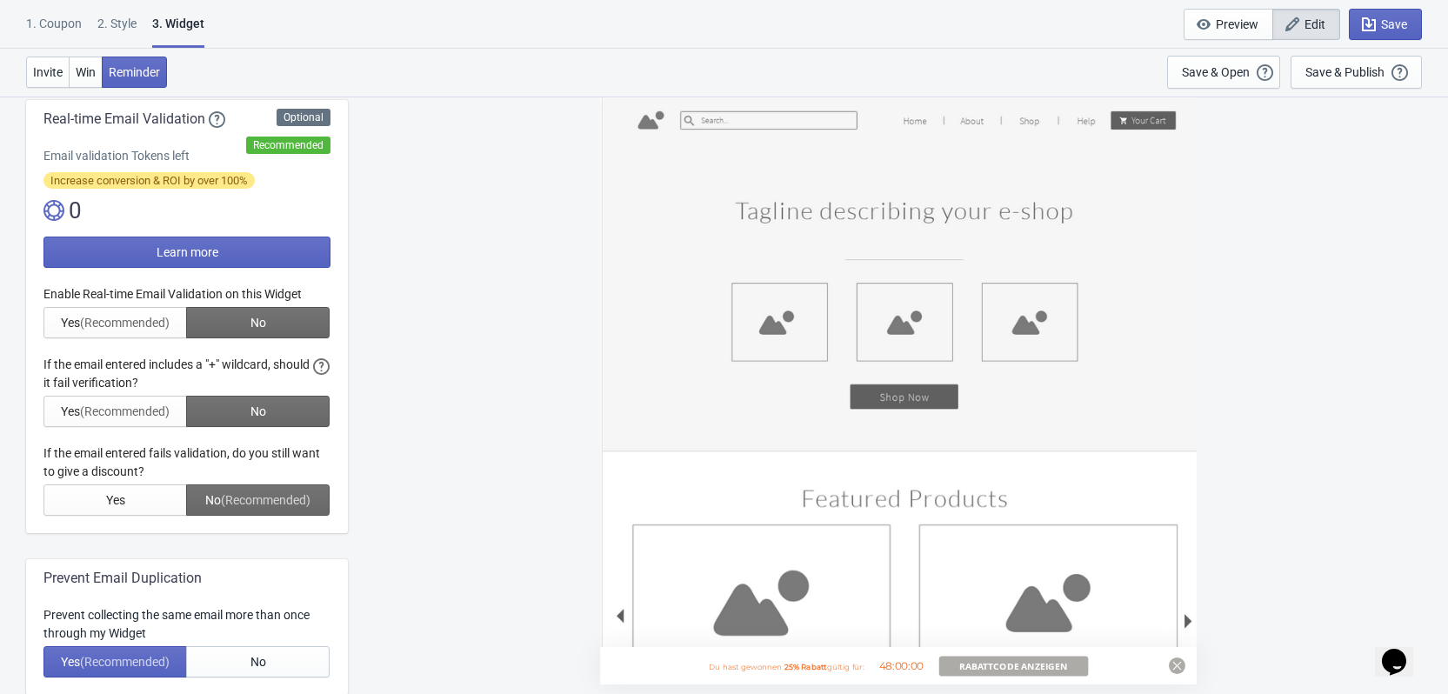
scroll to position [18, 0]
